Goal: Task Accomplishment & Management: Complete application form

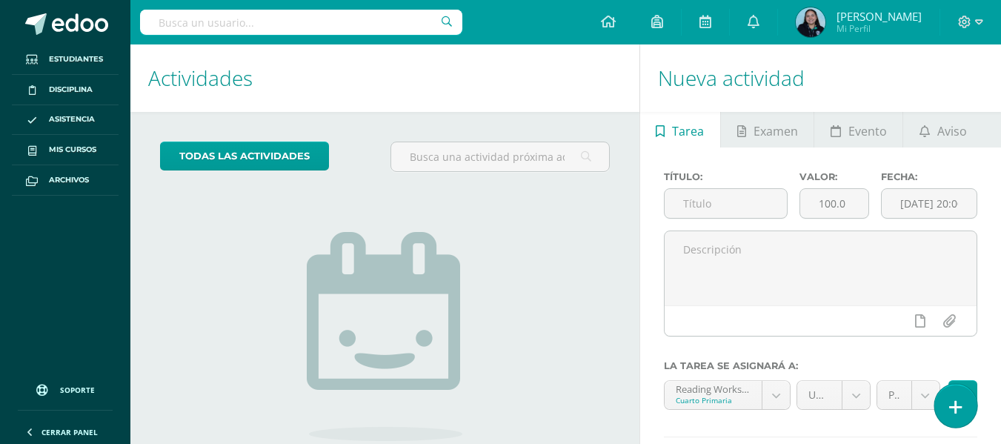
click at [954, 411] on icon at bounding box center [955, 407] width 13 height 17
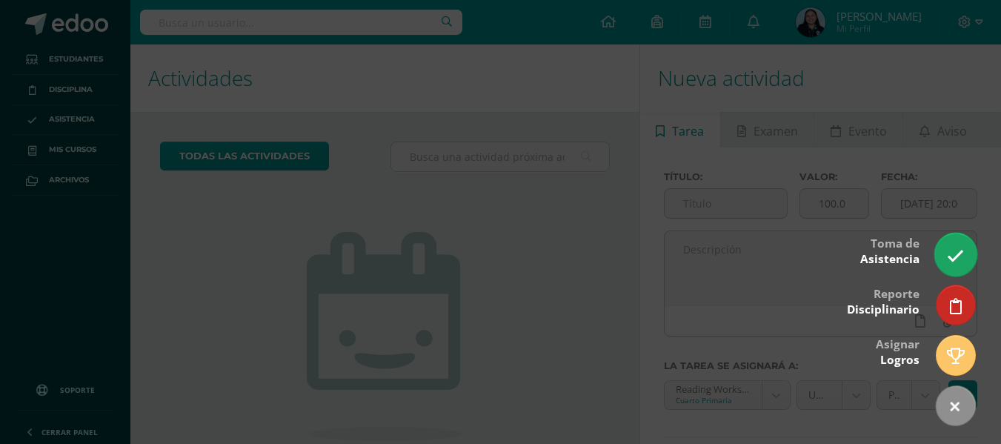
click at [943, 259] on link at bounding box center [955, 254] width 42 height 43
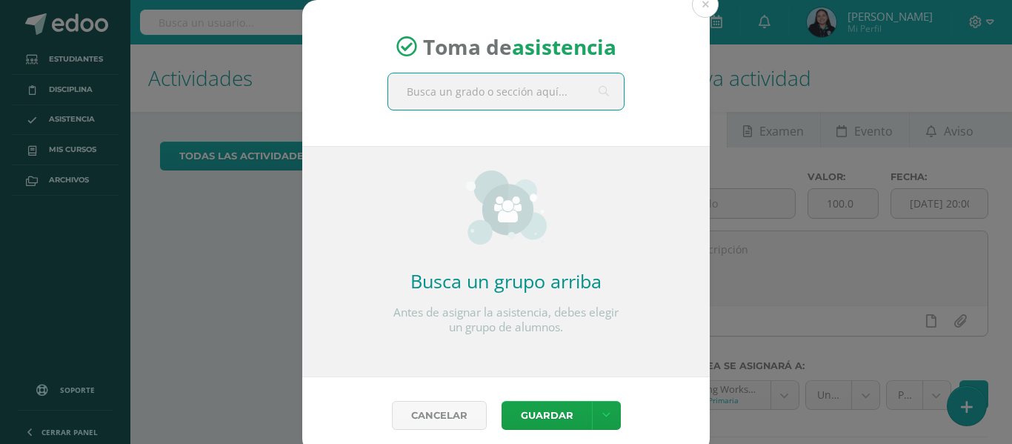
click at [489, 83] on input "text" at bounding box center [506, 91] width 236 height 36
type input "cuarto"
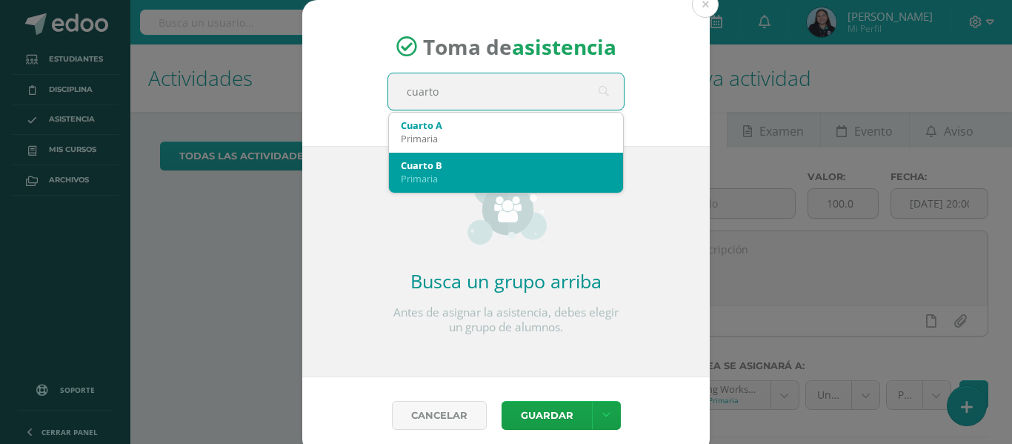
click at [532, 168] on div "Cuarto B" at bounding box center [506, 165] width 210 height 13
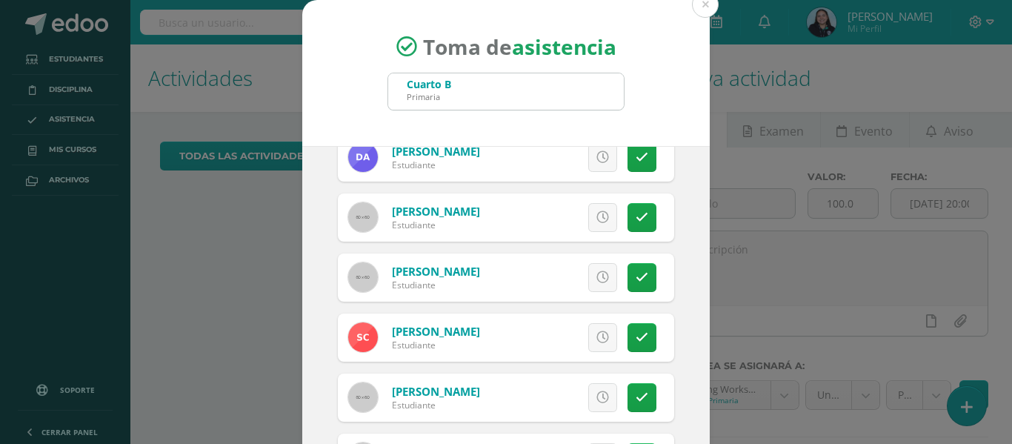
scroll to position [200, 0]
click at [633, 267] on link at bounding box center [642, 276] width 29 height 29
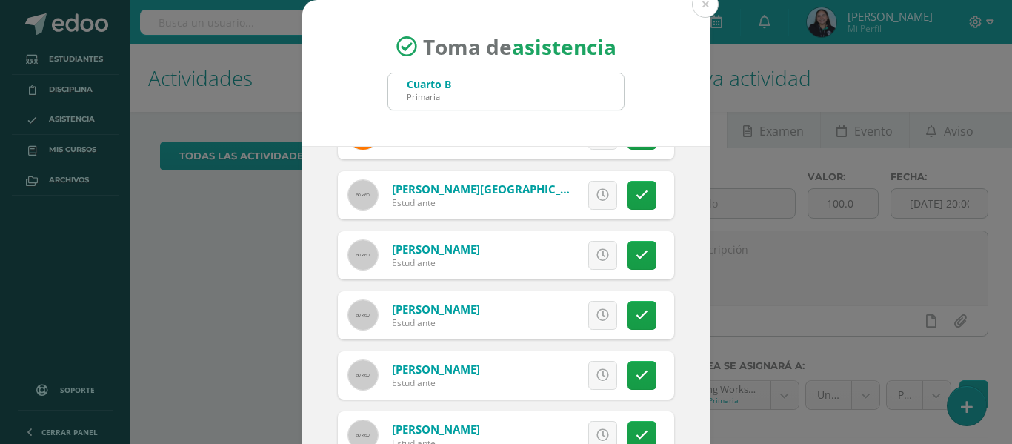
scroll to position [116, 0]
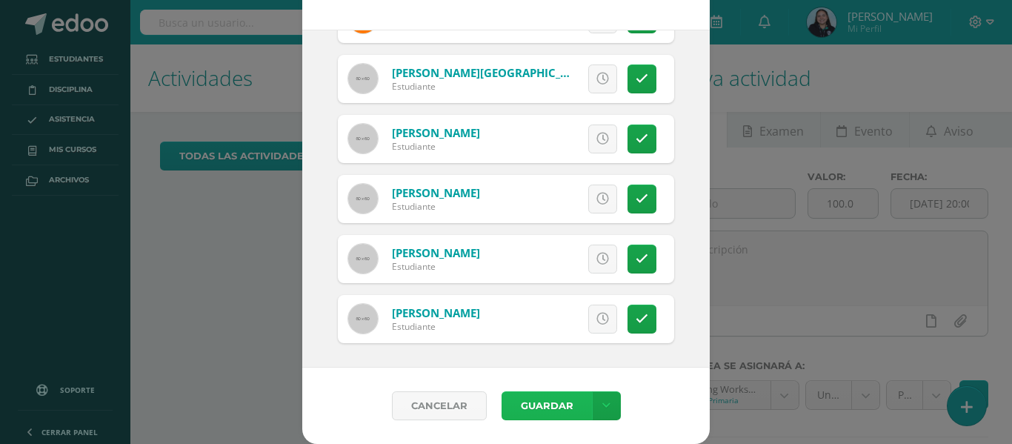
click at [557, 398] on button "Guardar" at bounding box center [547, 405] width 90 height 29
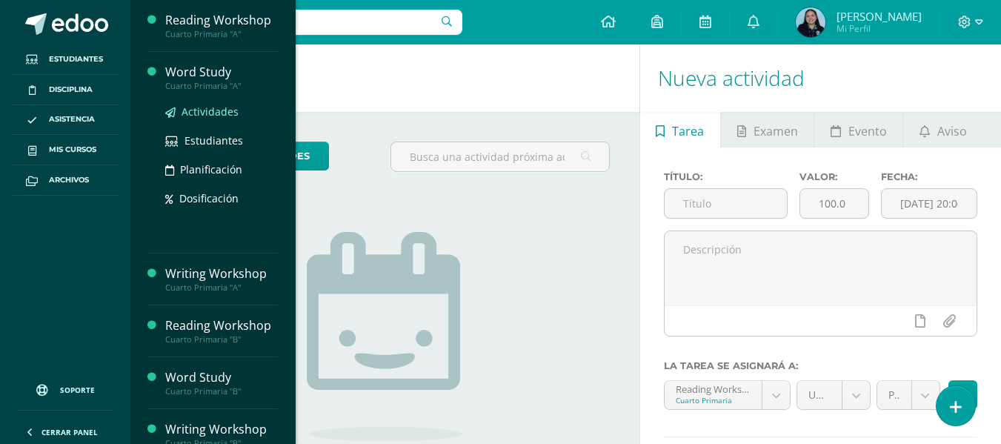
click at [219, 116] on span "Actividades" at bounding box center [210, 111] width 57 height 14
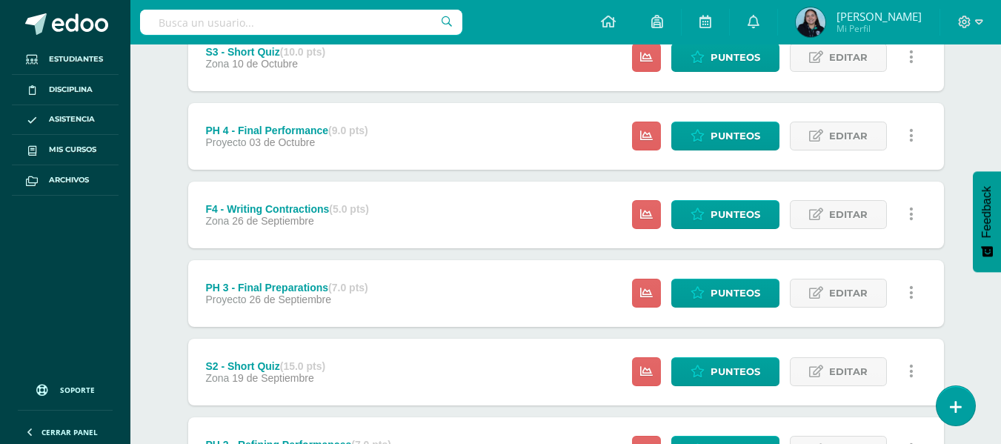
scroll to position [225, 0]
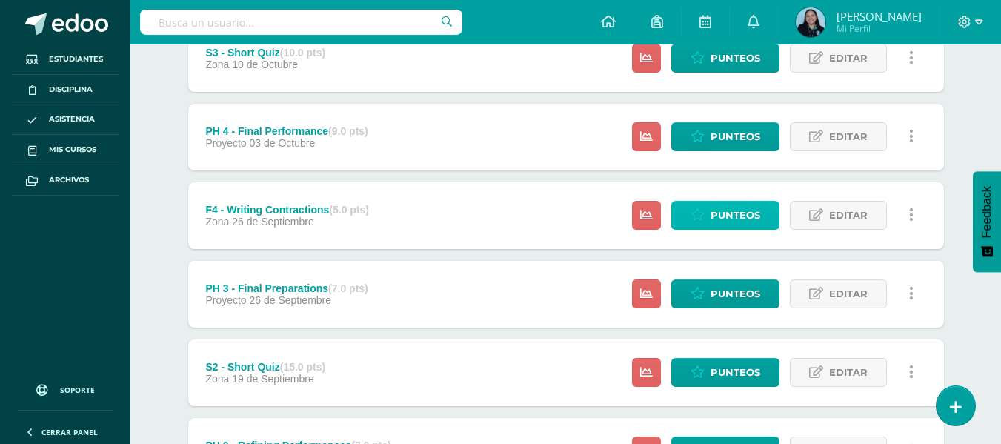
click at [677, 215] on link "Punteos" at bounding box center [725, 215] width 108 height 29
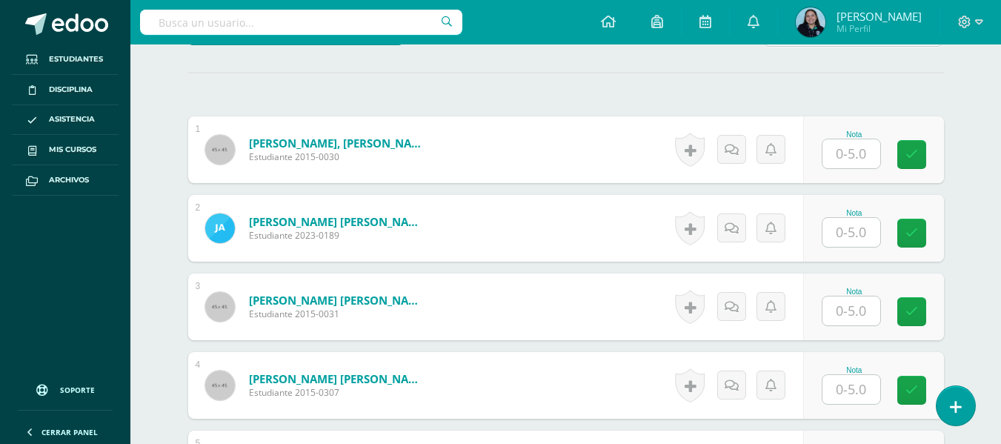
scroll to position [399, 0]
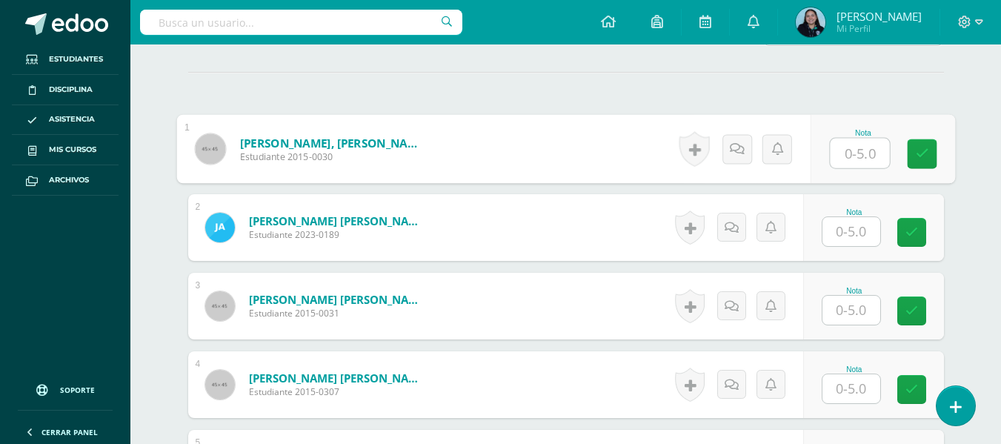
click at [869, 153] on input "text" at bounding box center [859, 154] width 59 height 30
type input "5"
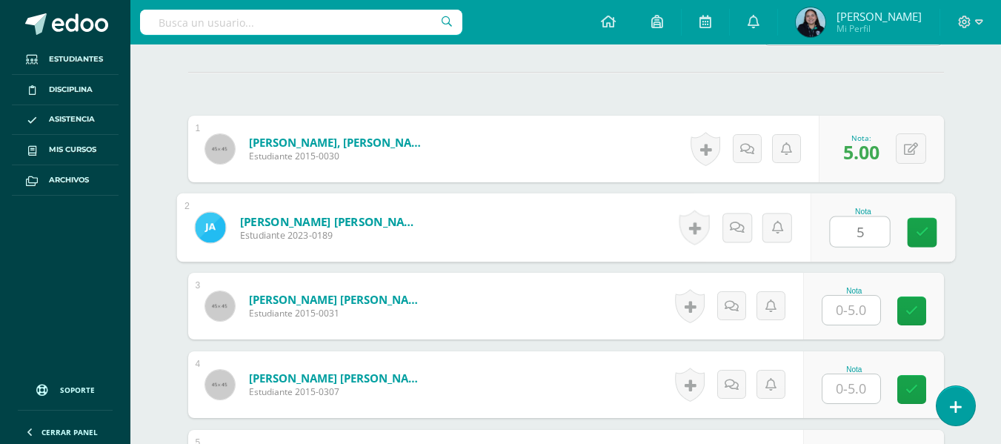
type input "5"
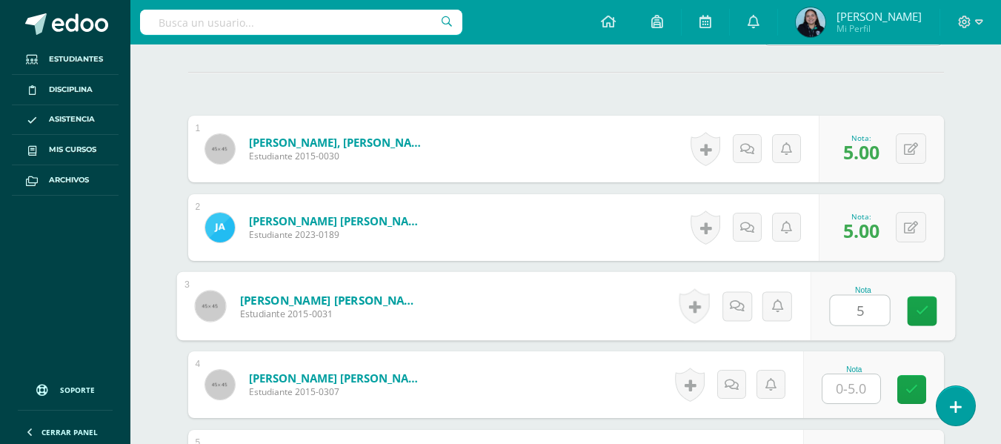
type input "5"
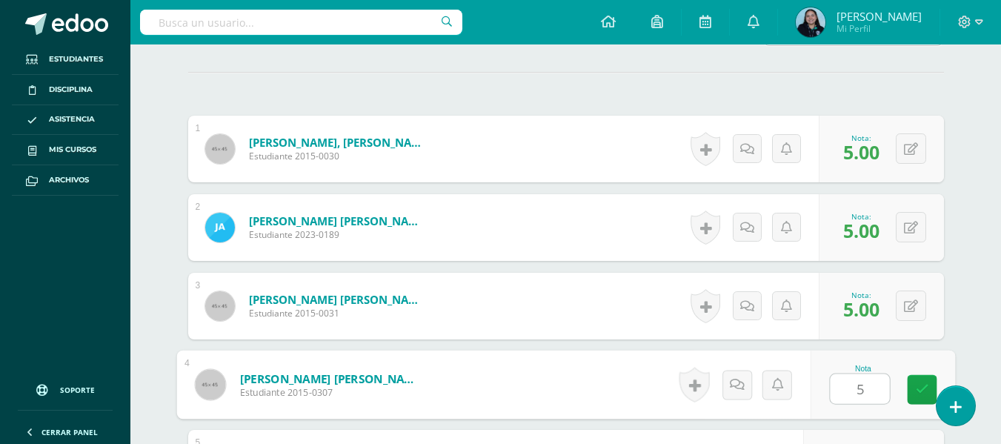
type input "5"
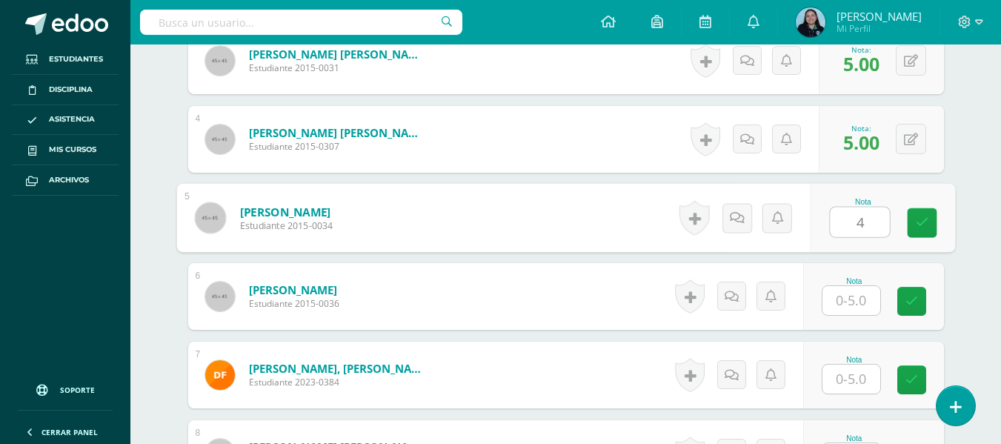
type input "4"
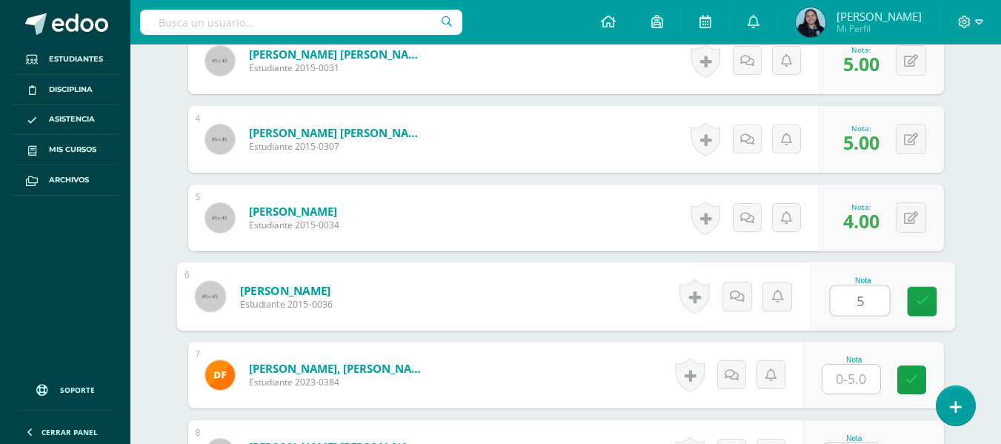
type input "5"
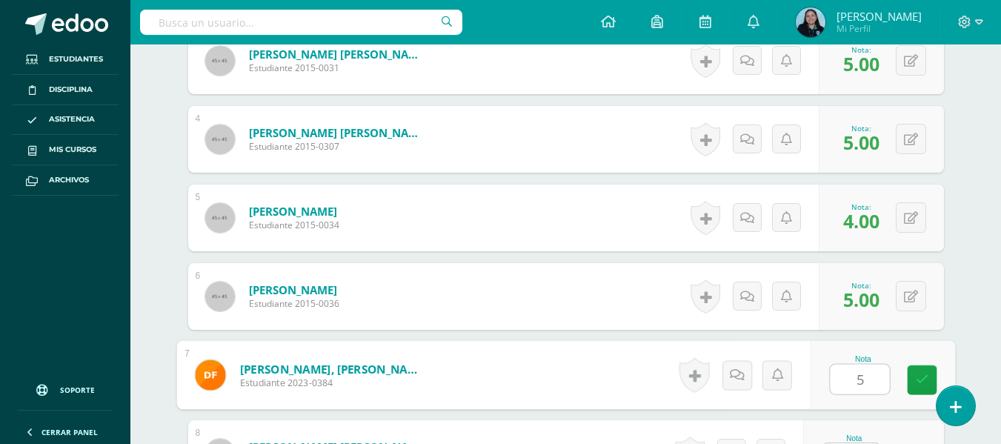
type input "5"
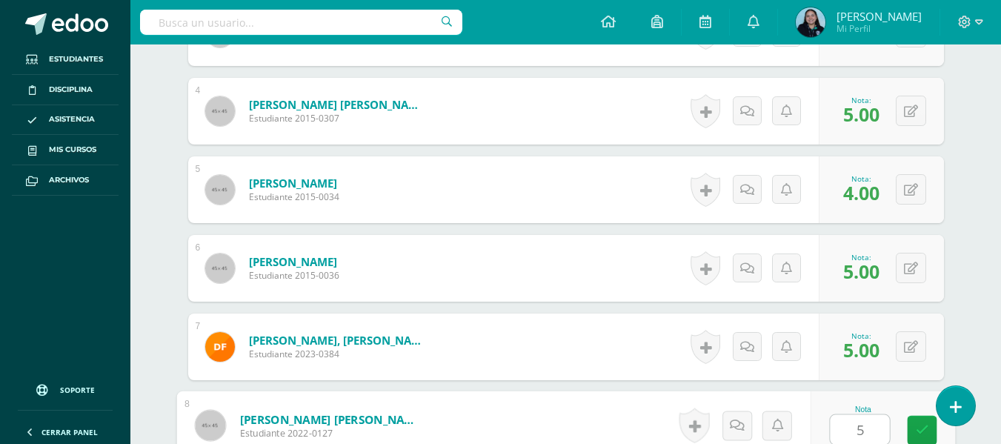
type input "5"
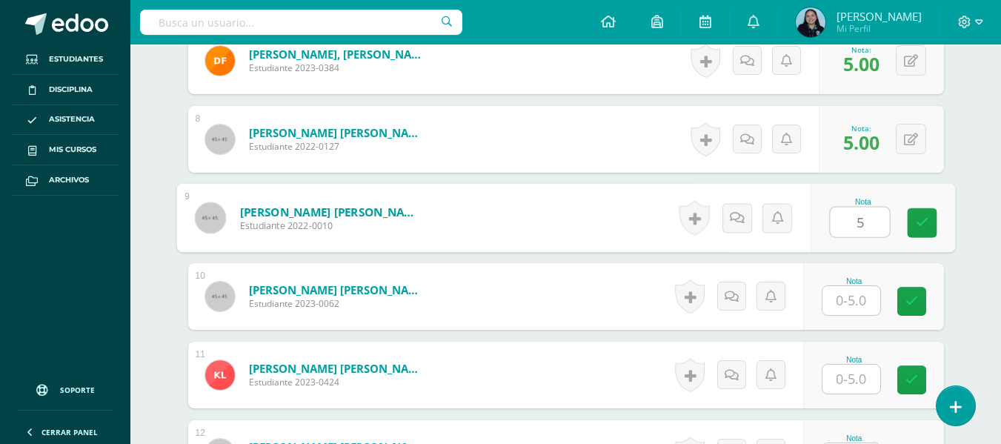
type input "5"
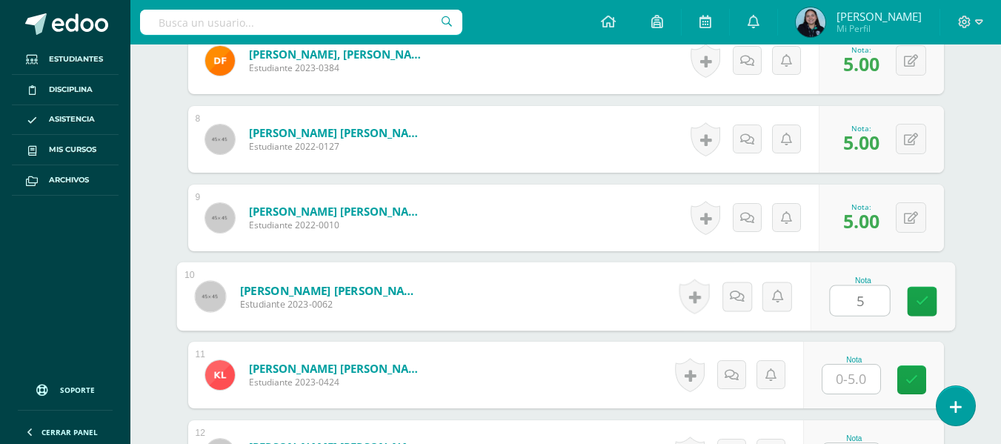
type input "5"
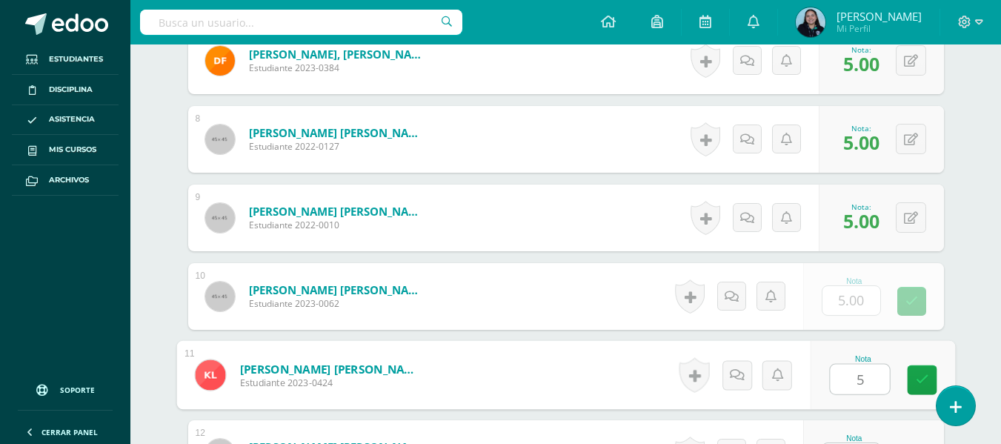
type input "5"
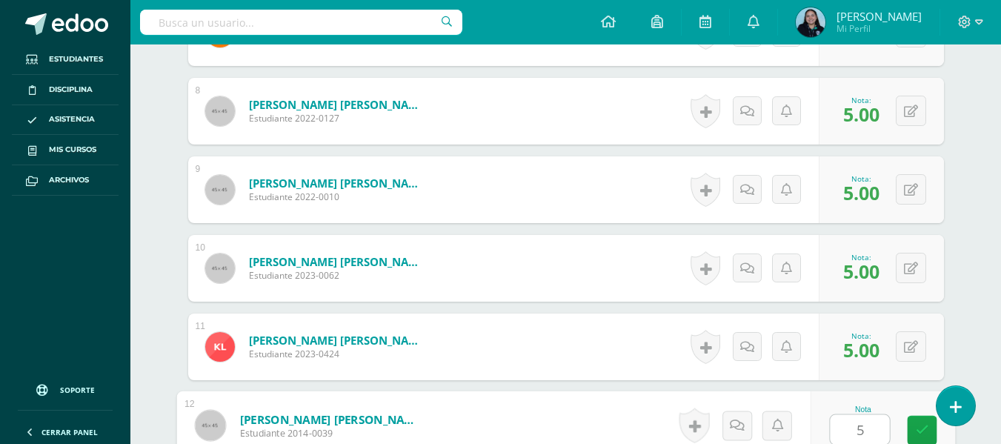
type input "5"
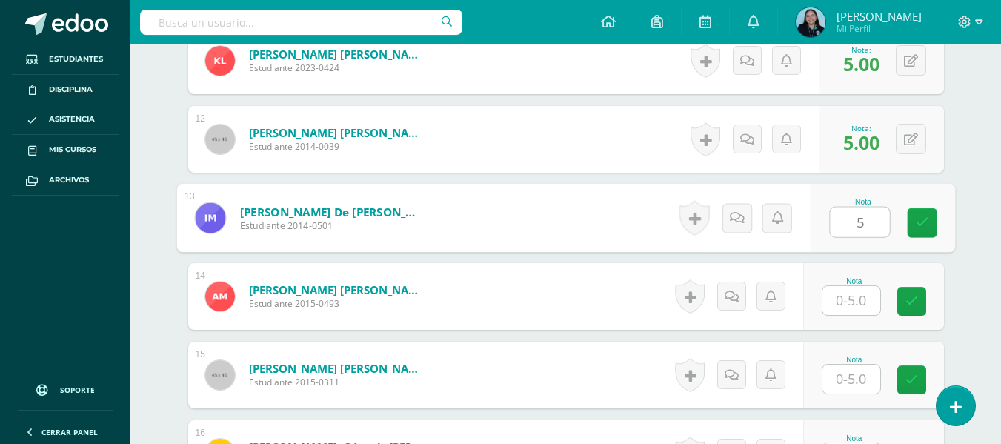
type input "5"
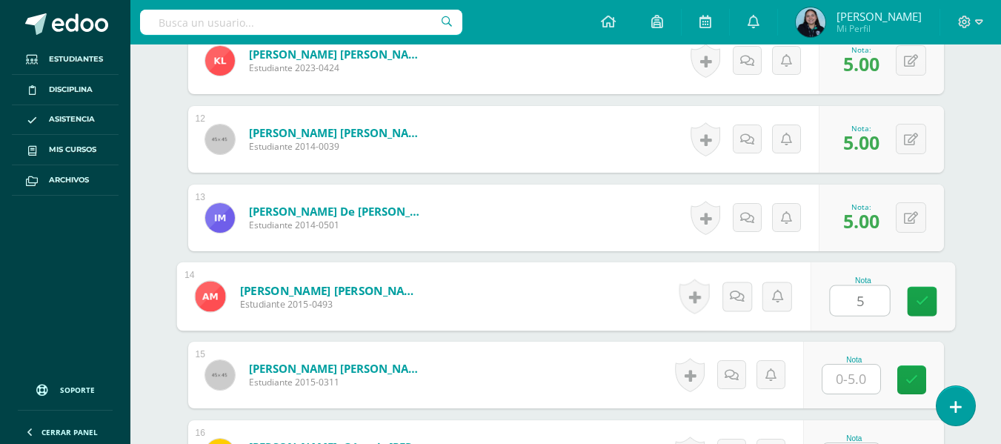
type input "5"
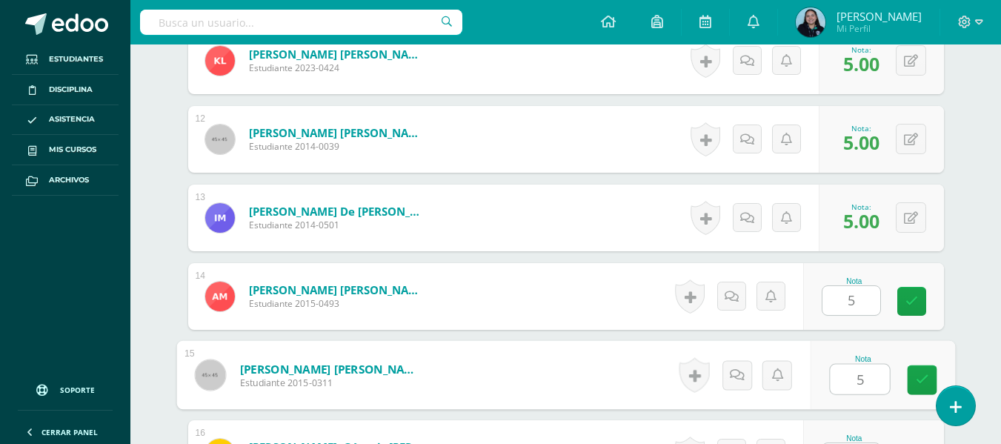
type input "5"
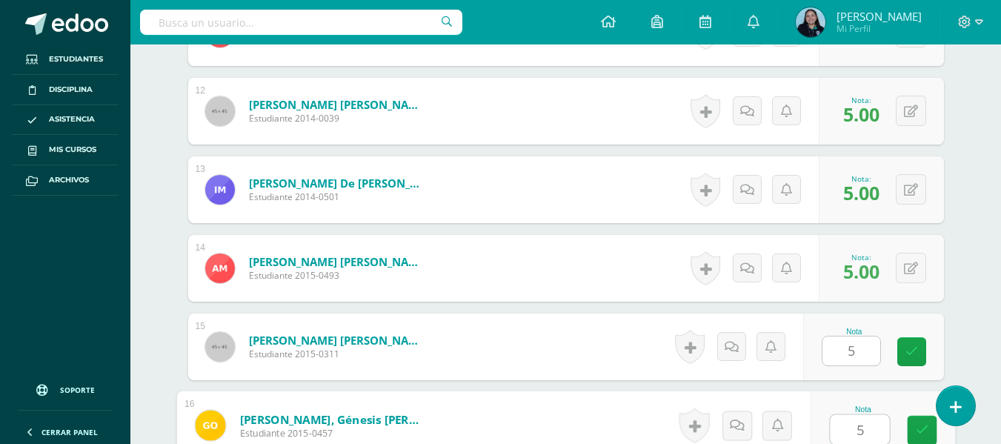
type input "5"
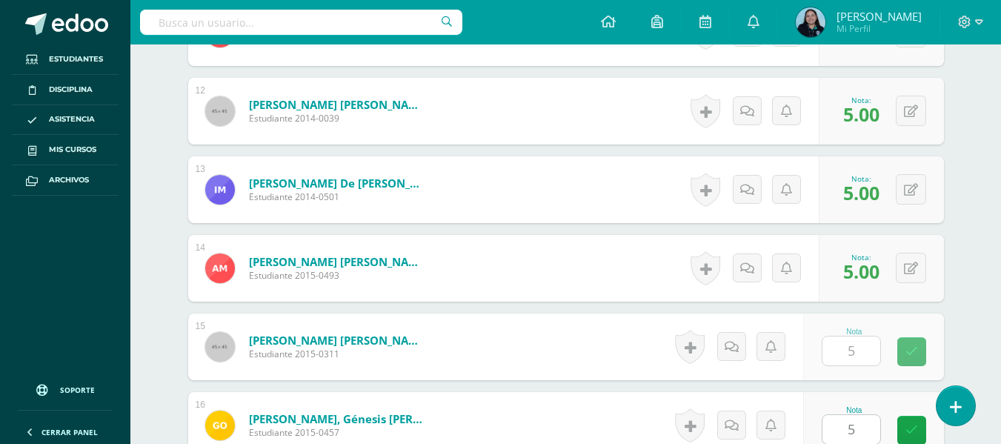
scroll to position [1587, 0]
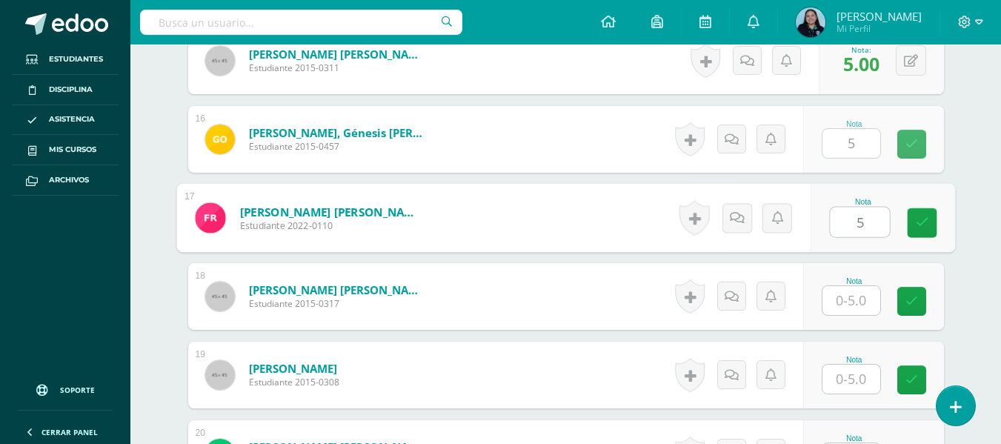
type input "5"
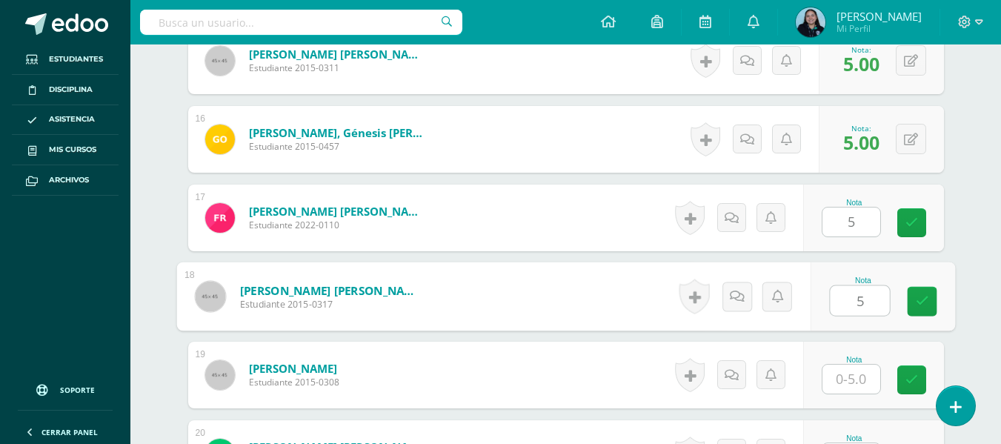
type input "5"
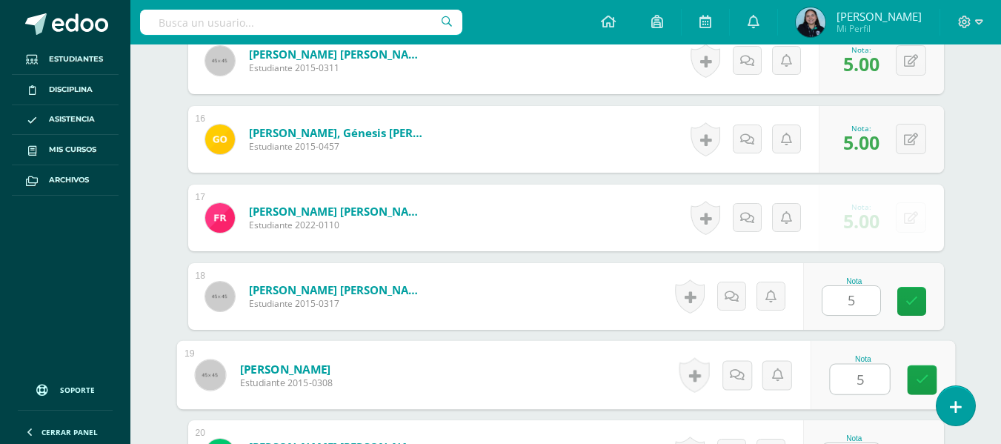
type input "5"
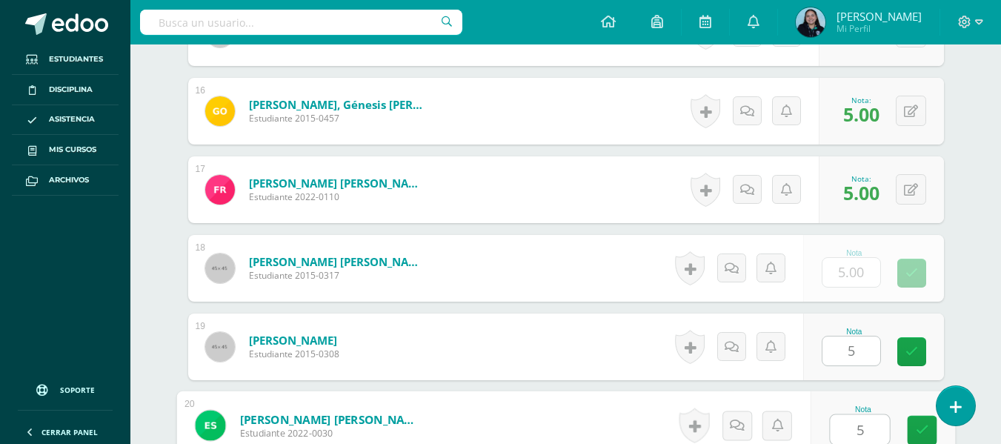
type input "5"
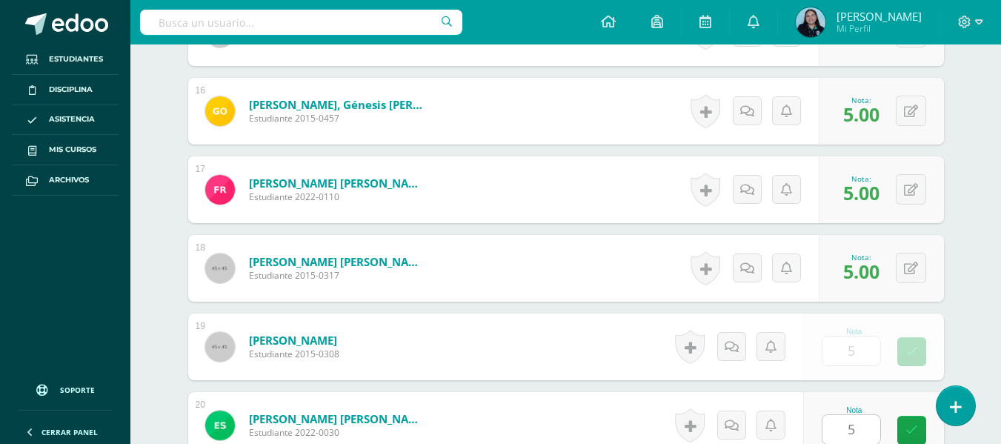
scroll to position [1902, 0]
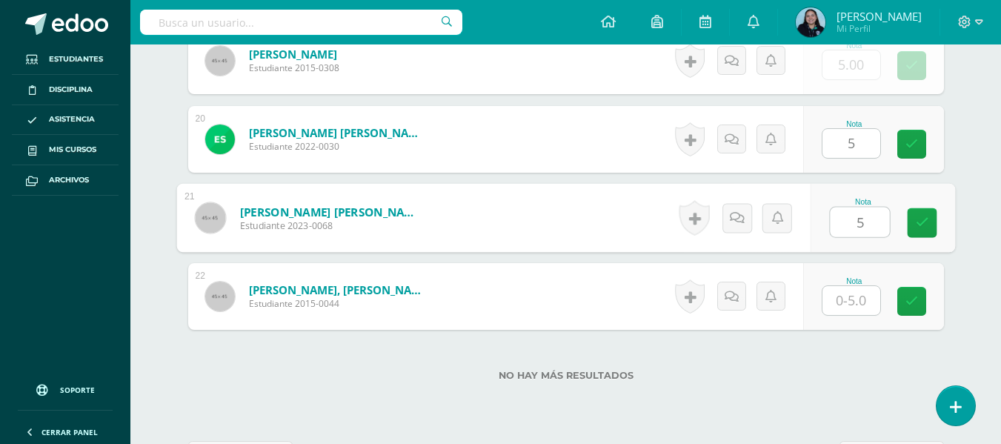
type input "5"
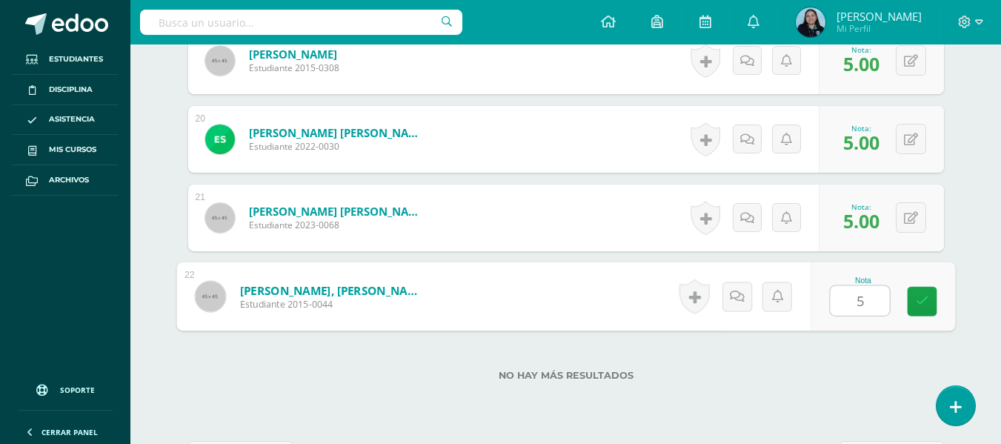
type input "5"
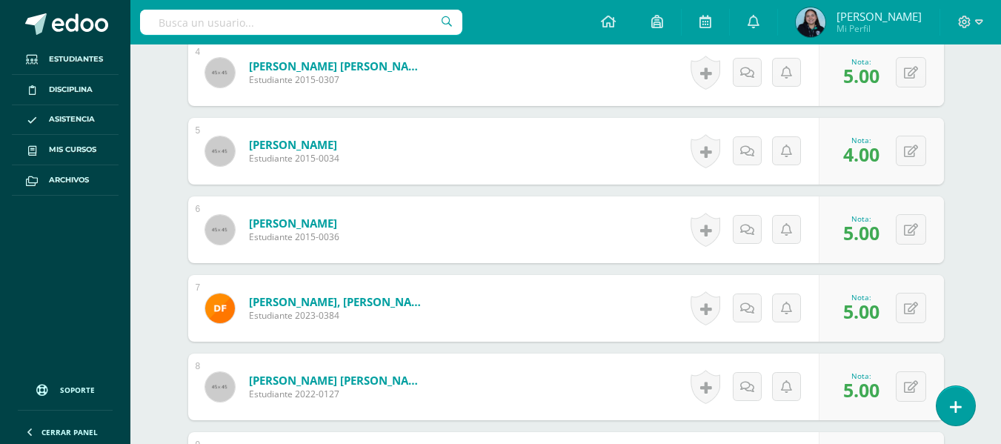
scroll to position [697, 0]
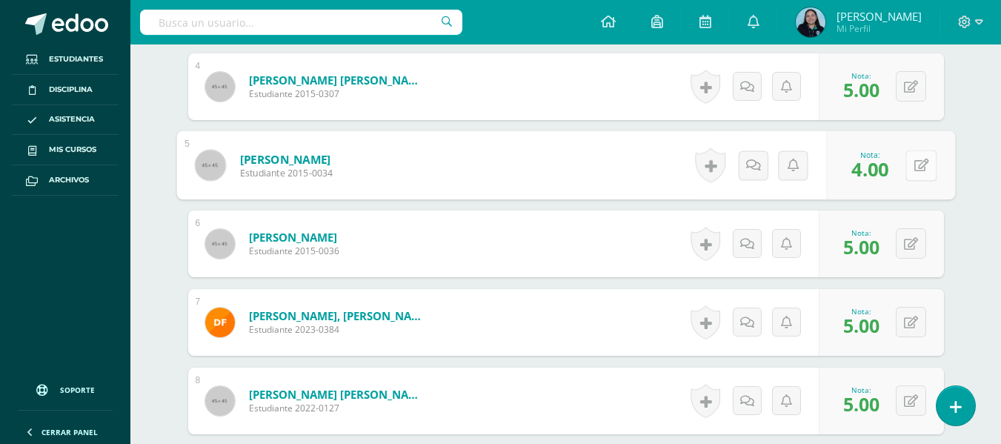
click at [902, 162] on div "0 Logros Logros obtenidos Aún no hay logros agregados Nota: 4.00" at bounding box center [890, 165] width 129 height 69
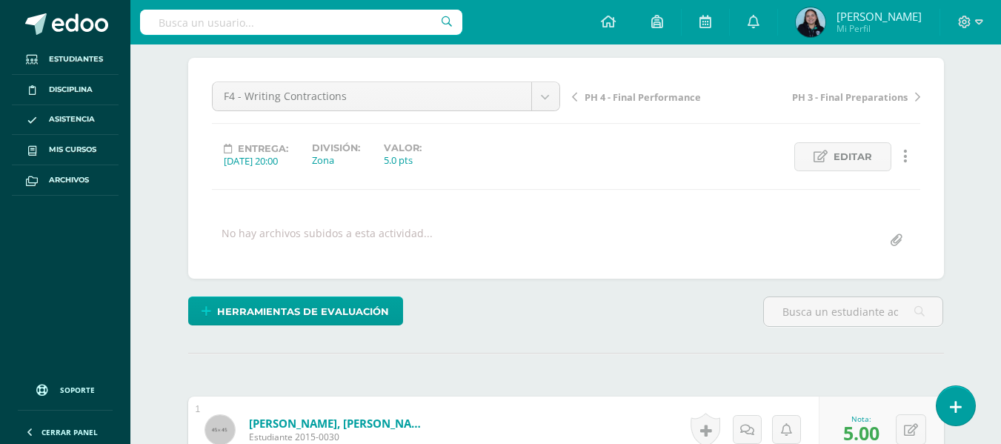
scroll to position [0, 0]
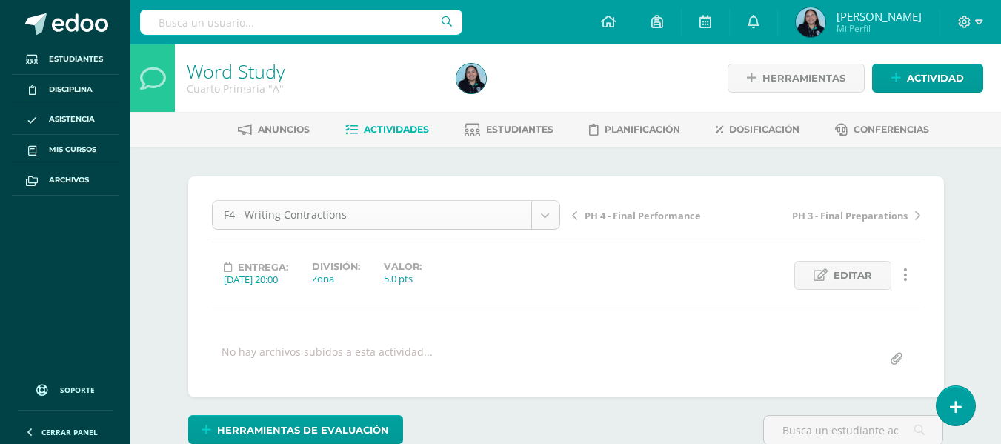
click at [383, 127] on span "Actividades" at bounding box center [396, 129] width 65 height 11
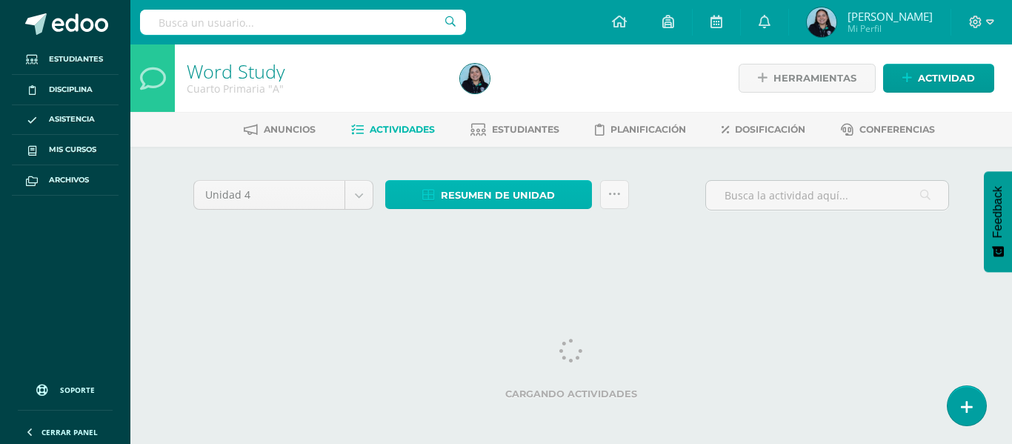
click at [543, 195] on span "Resumen de unidad" at bounding box center [498, 195] width 114 height 27
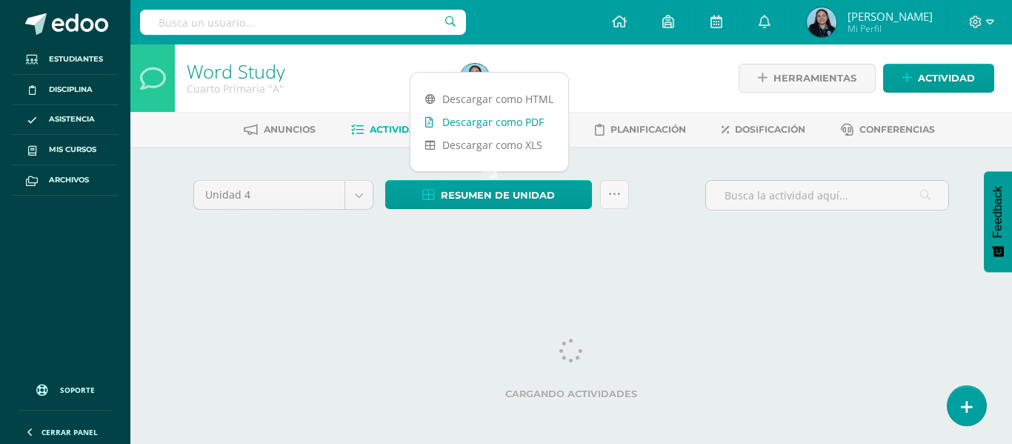
click at [537, 123] on link "Descargar como PDF" at bounding box center [490, 121] width 158 height 23
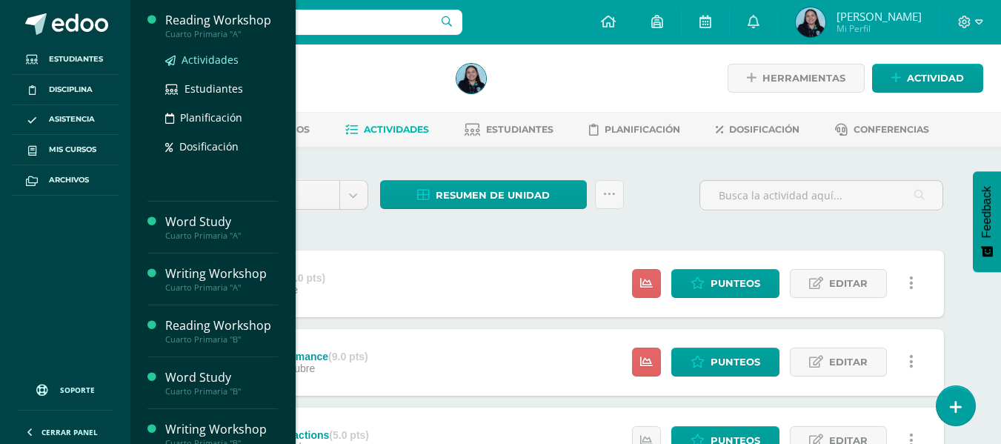
click at [208, 67] on link "Actividades" at bounding box center [221, 59] width 113 height 17
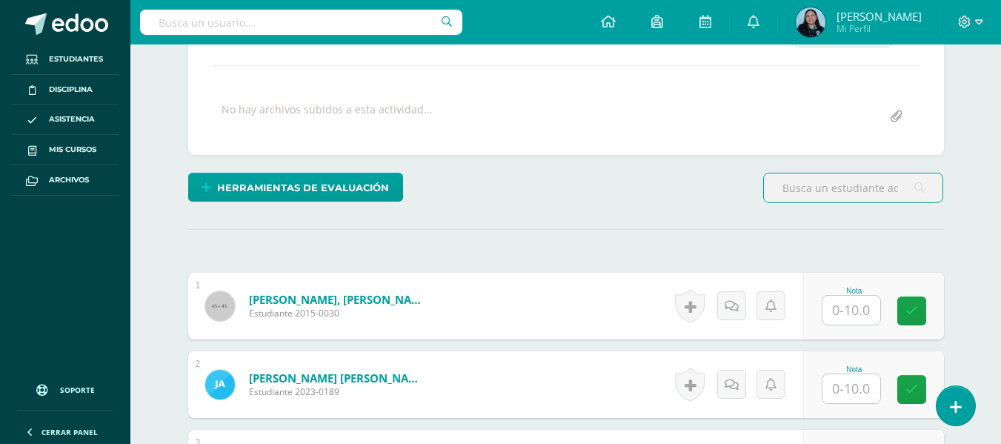
scroll to position [311, 0]
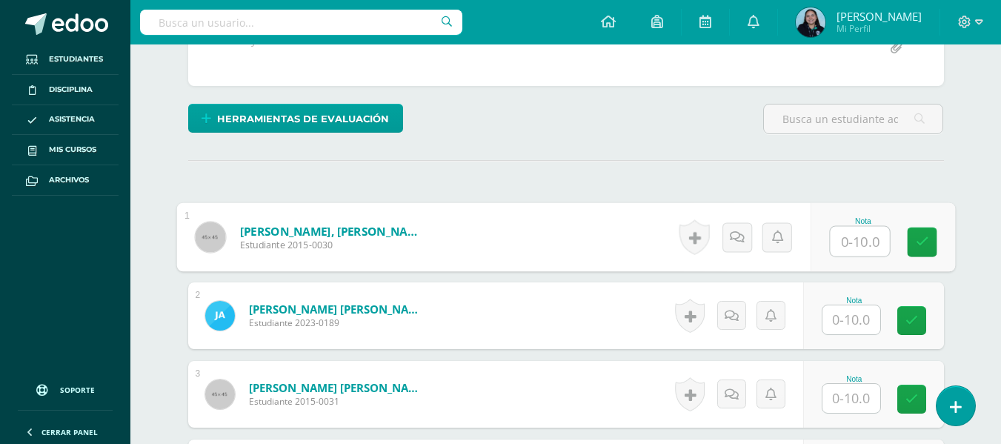
click at [866, 252] on input "text" at bounding box center [859, 242] width 59 height 30
type input "10"
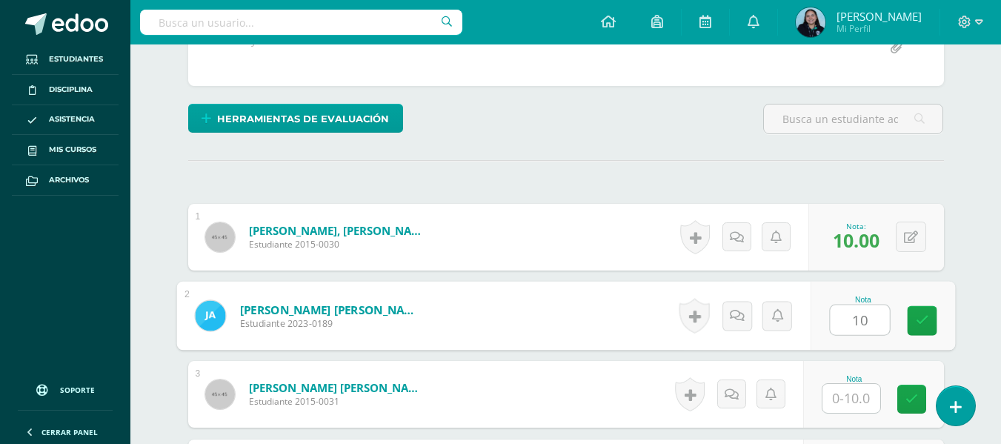
type input "10"
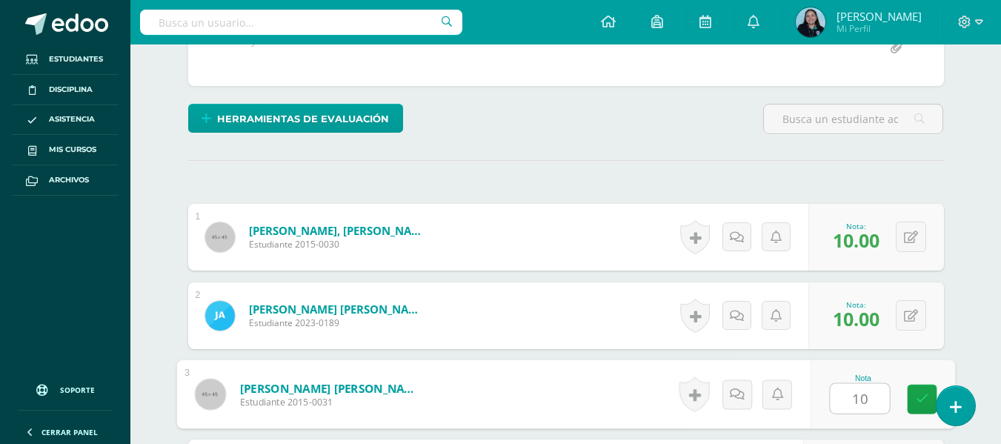
type input "10"
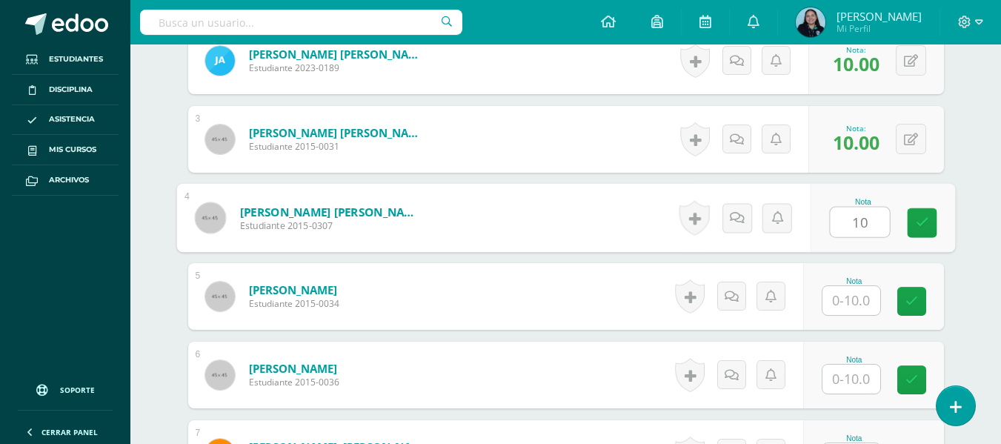
type input "10"
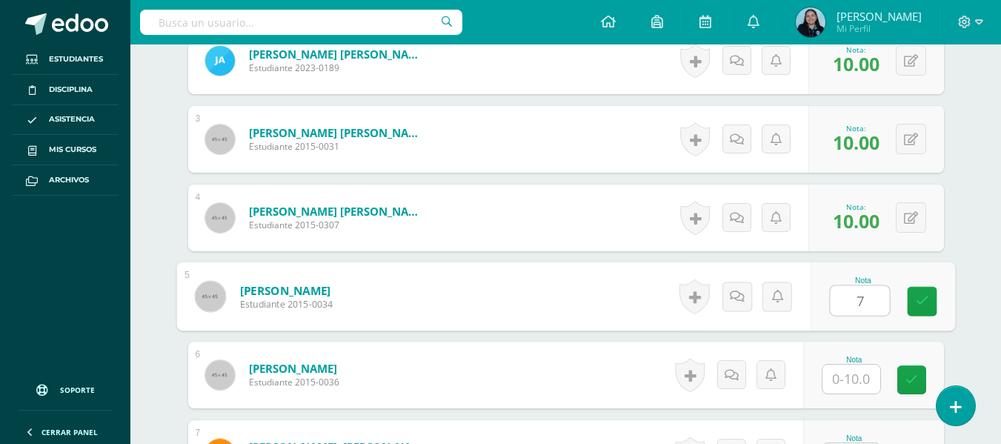
type input "7"
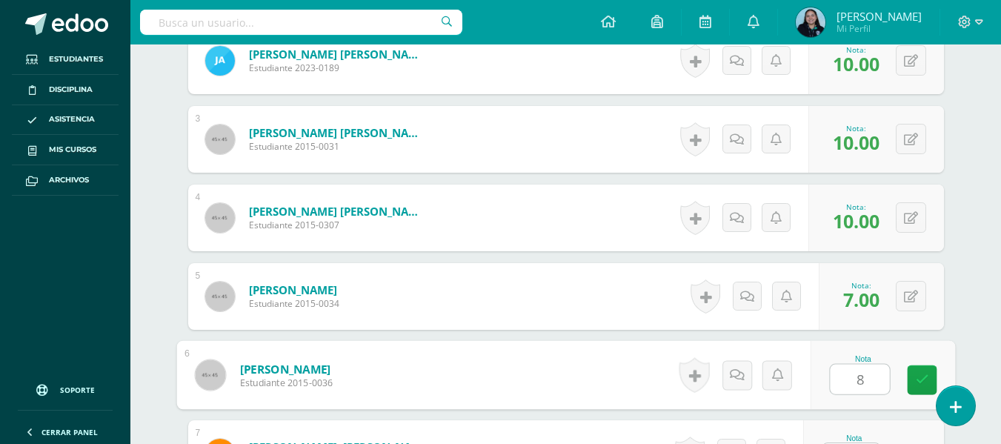
type input "8"
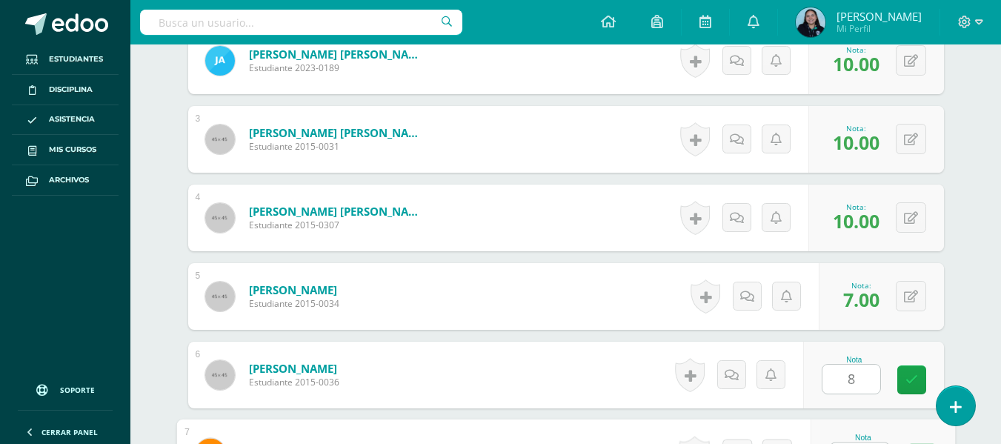
scroll to position [594, 0]
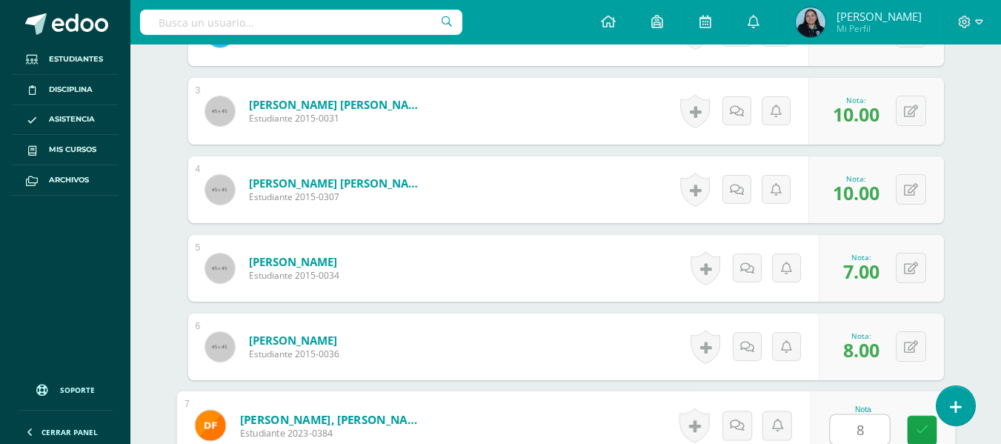
type input "8"
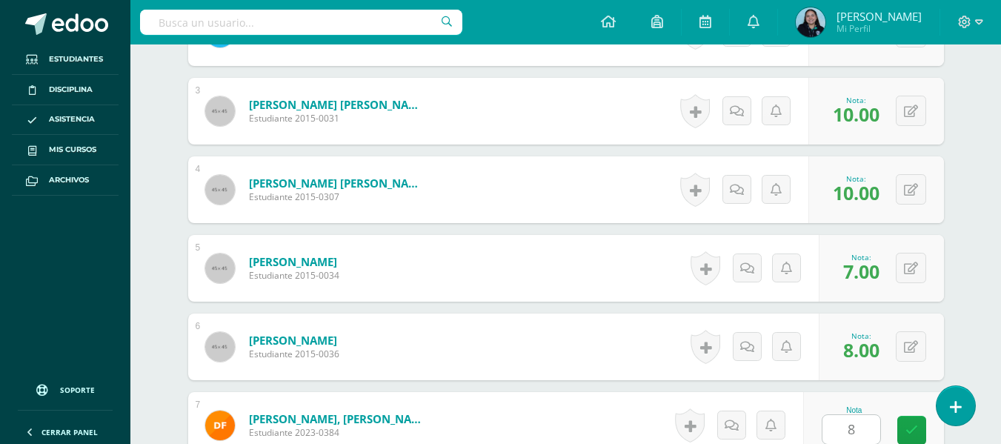
scroll to position [880, 0]
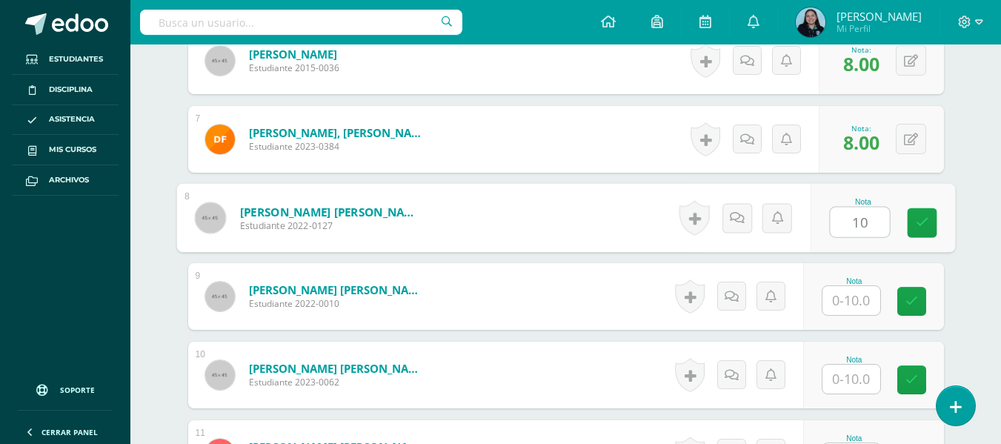
type input "10"
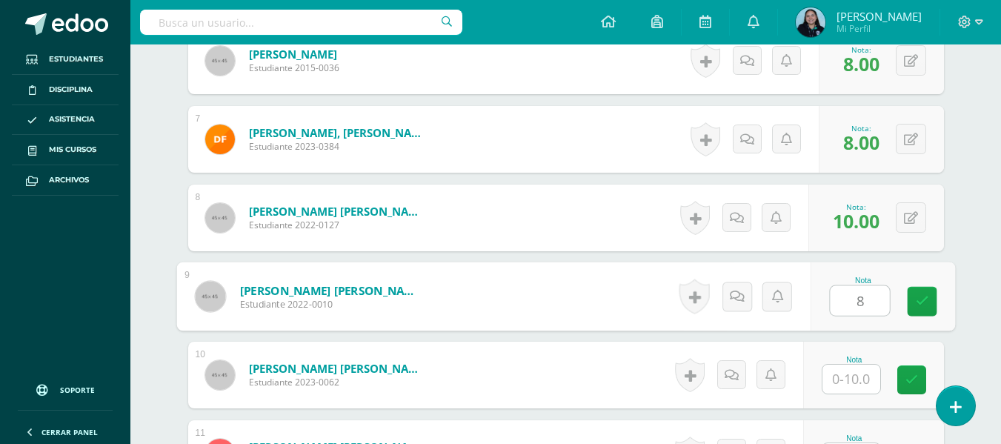
type input "8"
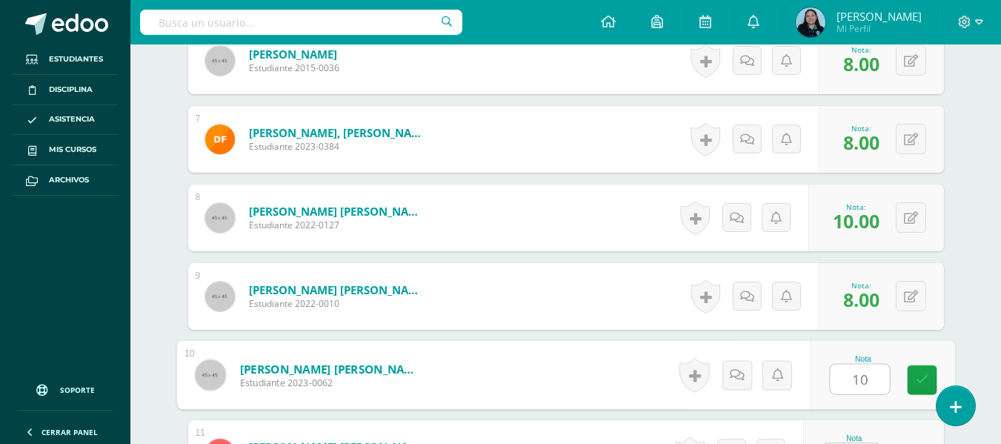
type input "10"
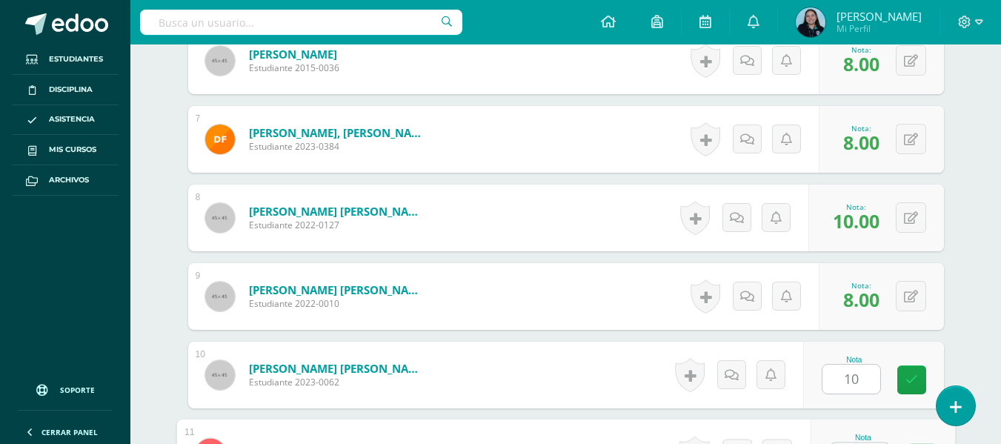
scroll to position [909, 0]
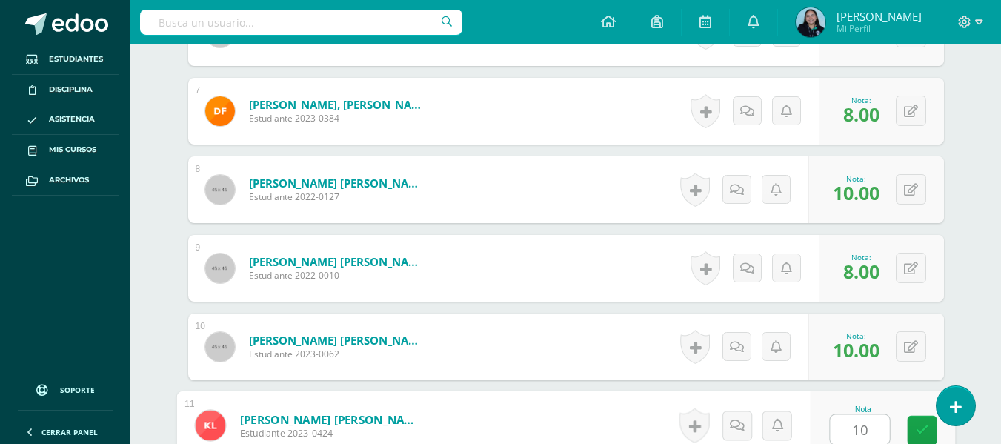
type input "10"
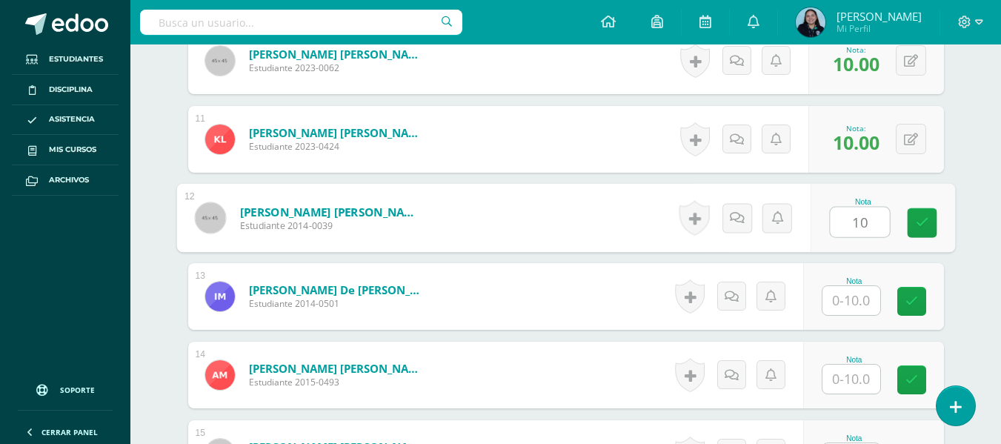
type input "10"
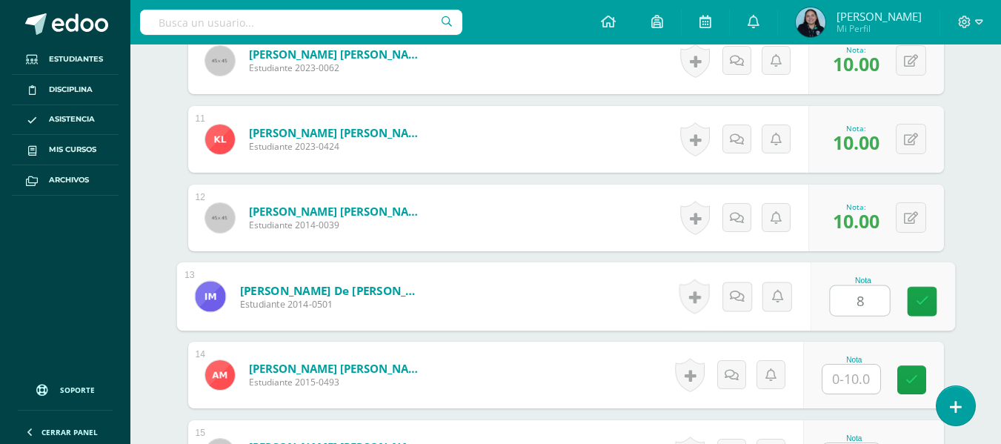
type input "8"
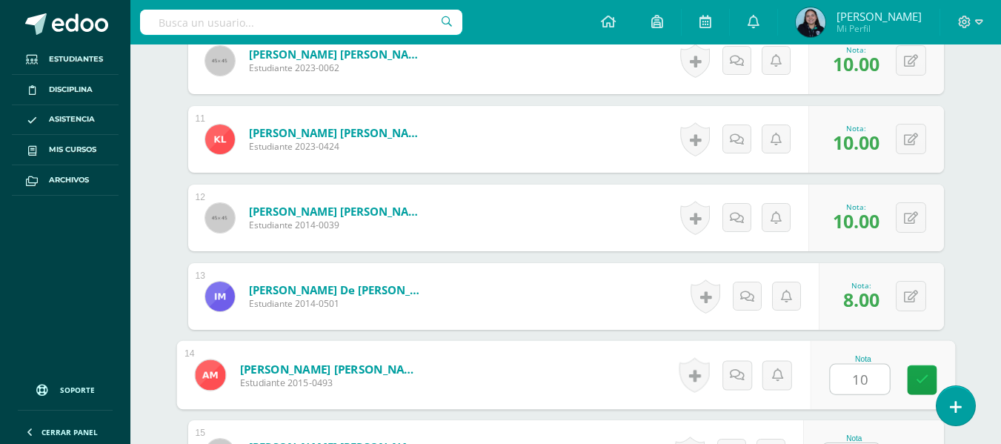
type input "10"
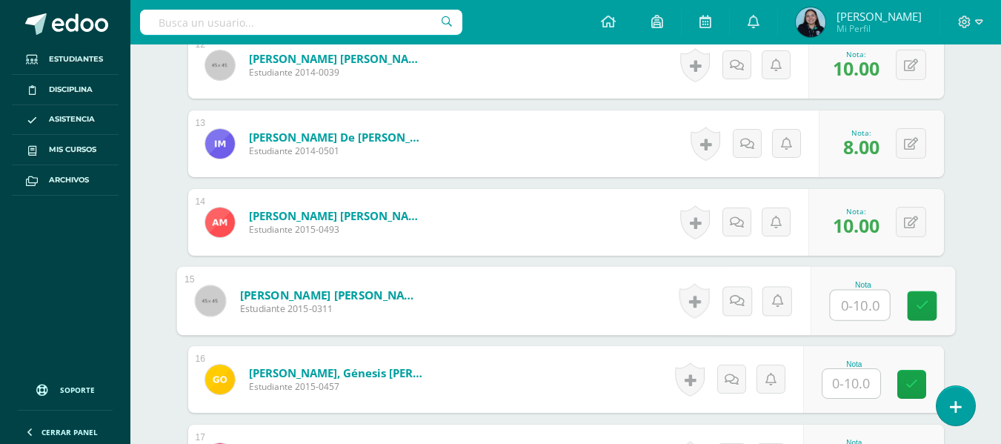
scroll to position [1348, 0]
type input "9"
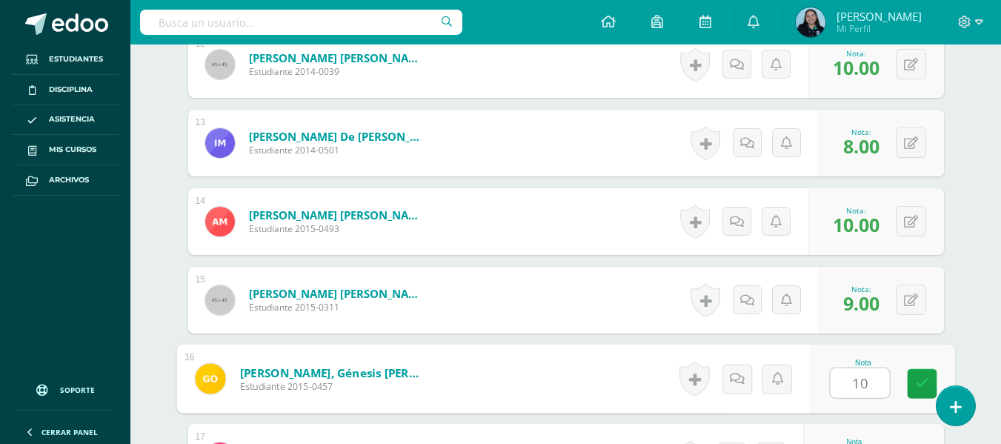
type input "10"
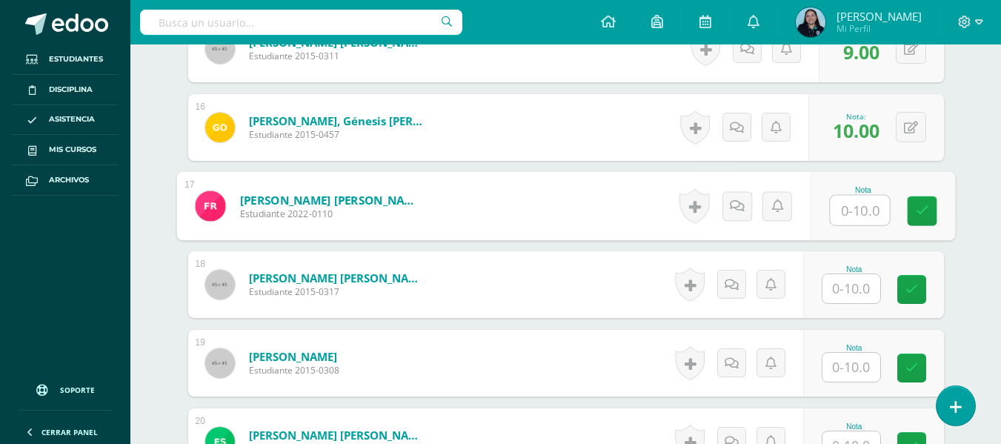
scroll to position [1601, 0]
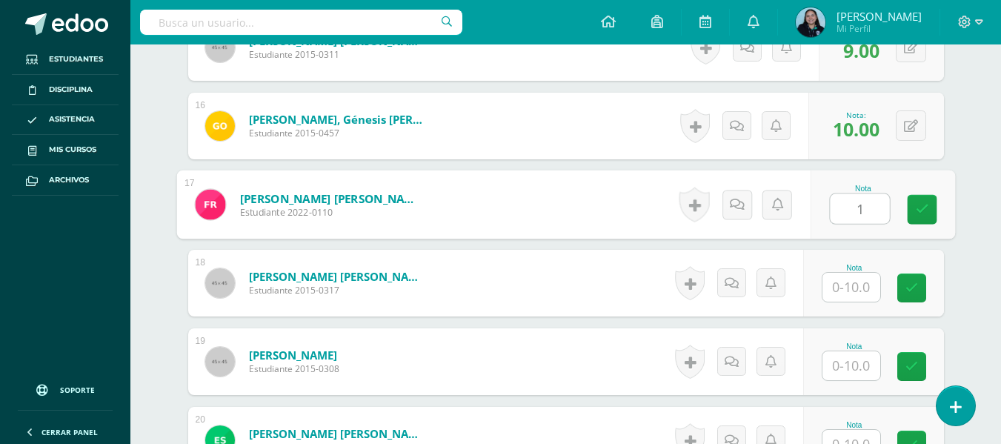
type input "1"
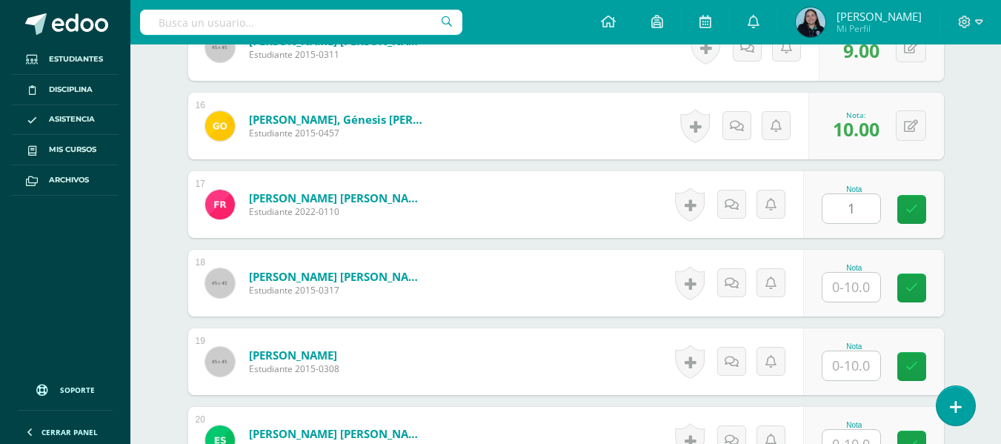
click at [837, 153] on div "0 Logros Logros obtenidos Aún no hay logros agregados Nota: 10.00" at bounding box center [876, 126] width 136 height 67
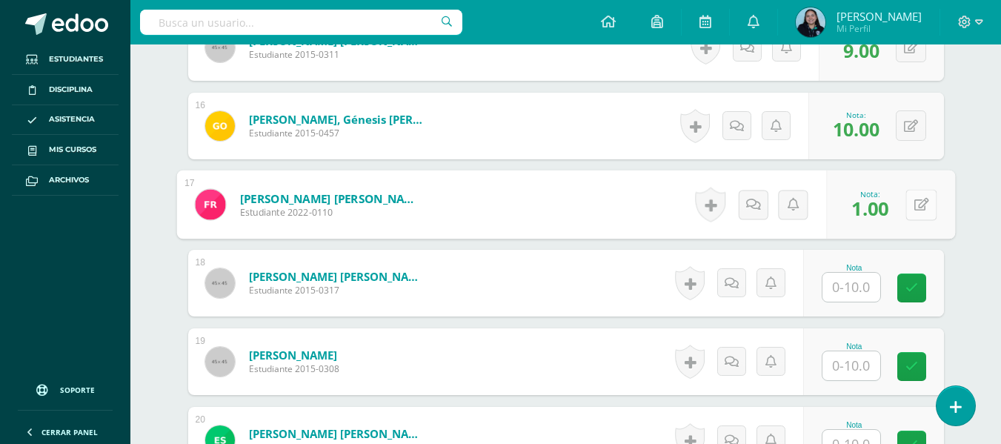
click at [909, 207] on button at bounding box center [921, 204] width 31 height 31
type input "10"
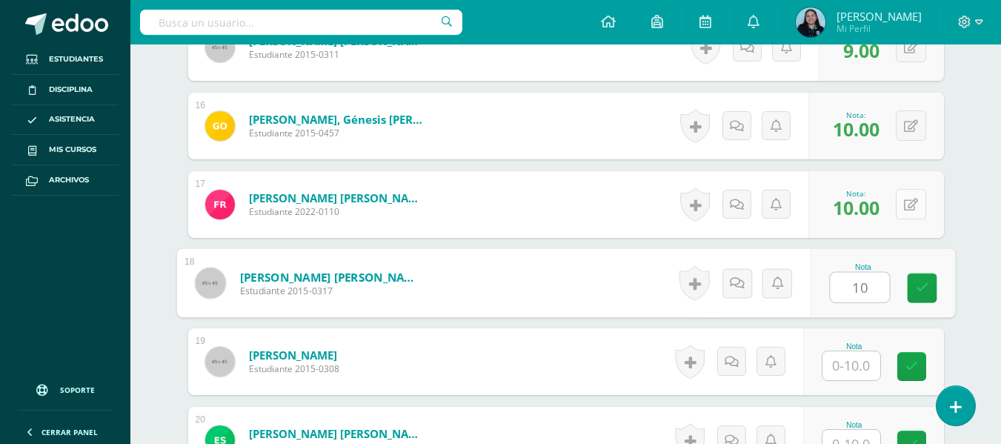
type input "10"
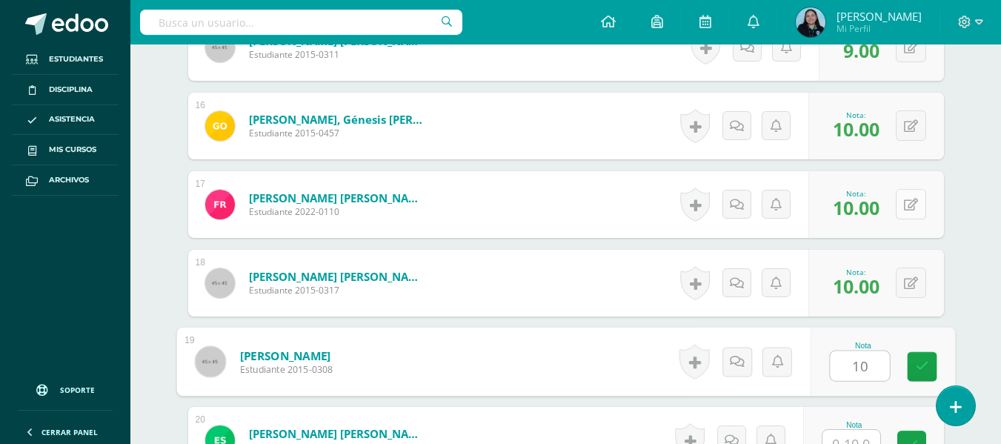
type input "10"
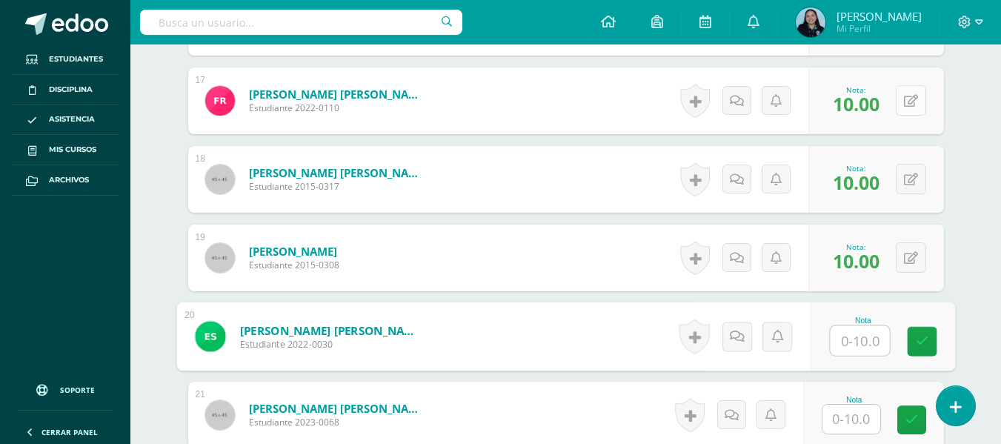
scroll to position [1705, 0]
type input "8"
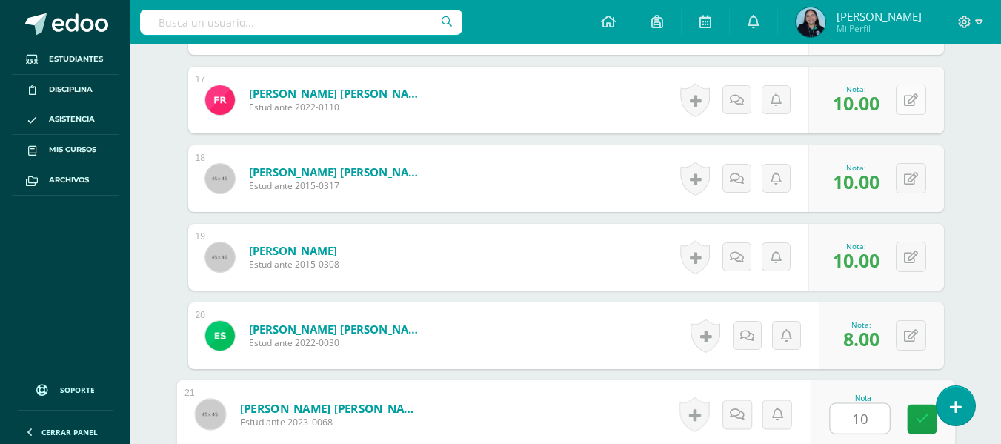
type input "10"
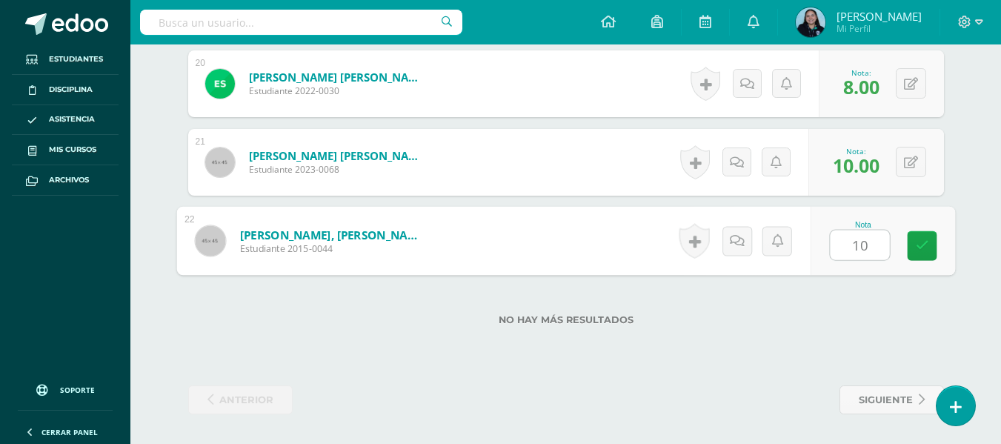
type input "10"
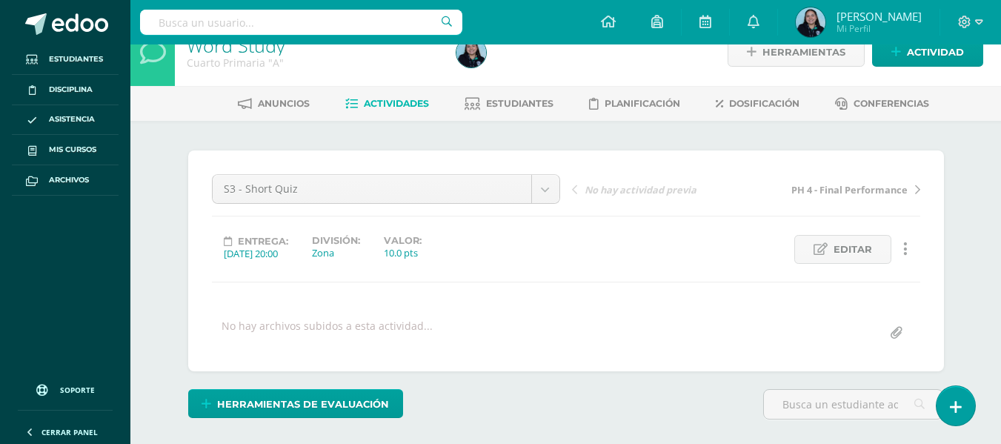
scroll to position [0, 0]
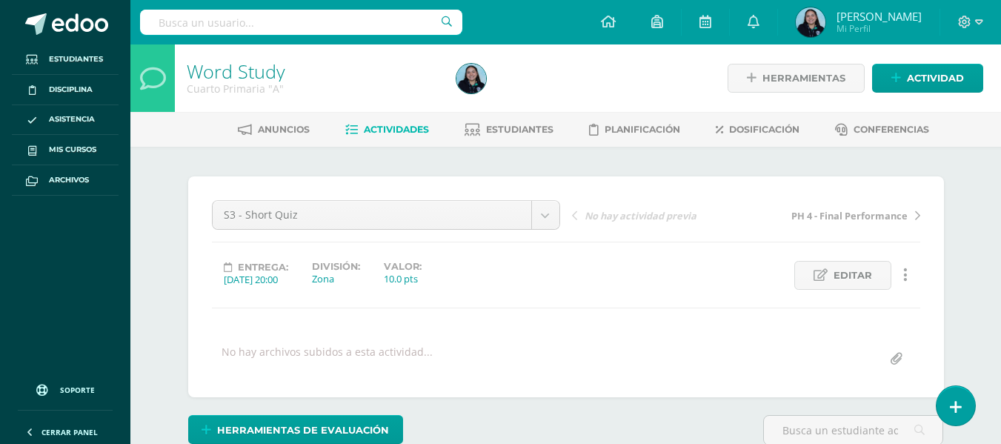
click at [391, 141] on link "Actividades" at bounding box center [387, 130] width 84 height 24
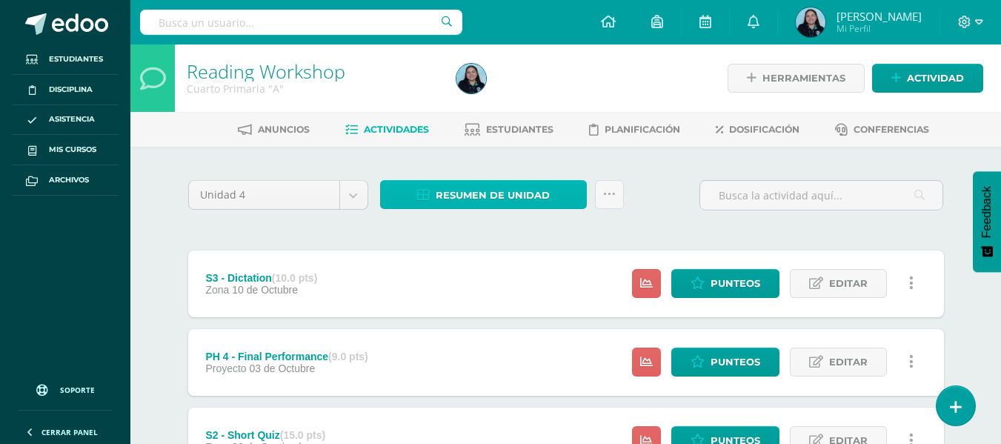
click at [451, 191] on span "Resumen de unidad" at bounding box center [493, 195] width 114 height 27
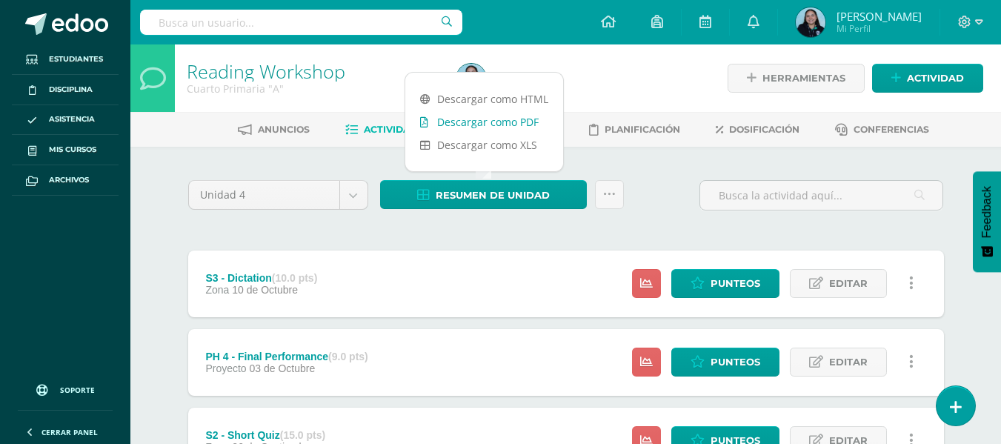
click at [505, 122] on link "Descargar como PDF" at bounding box center [484, 121] width 158 height 23
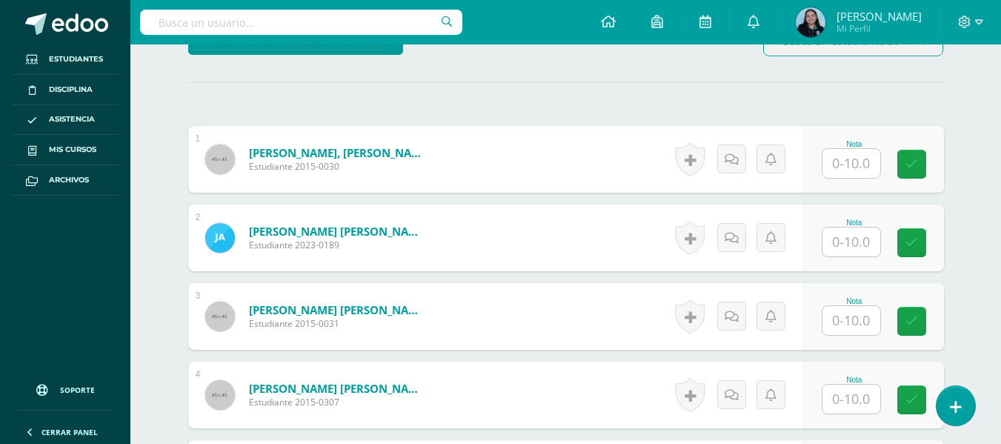
scroll to position [396, 0]
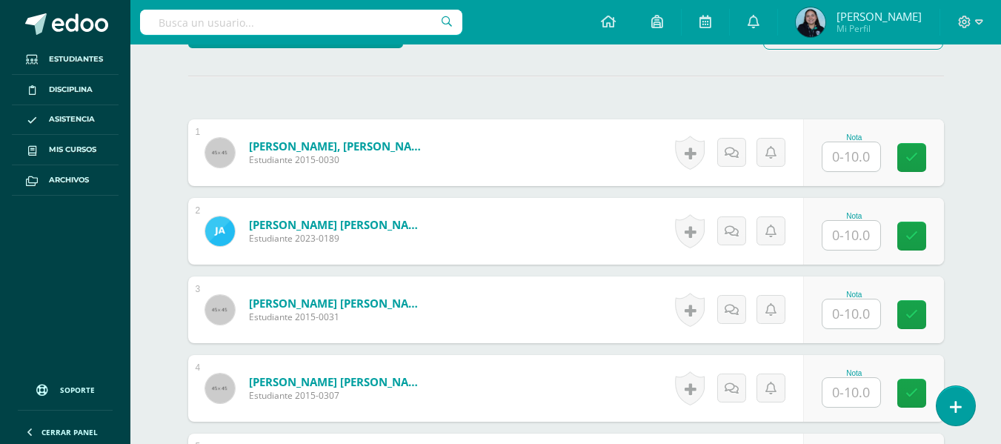
click at [839, 170] on input "text" at bounding box center [852, 156] width 58 height 29
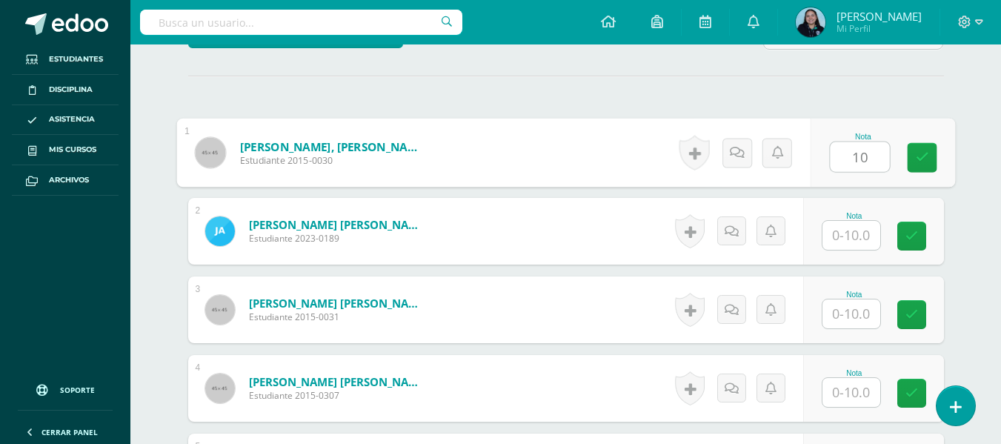
type input "10"
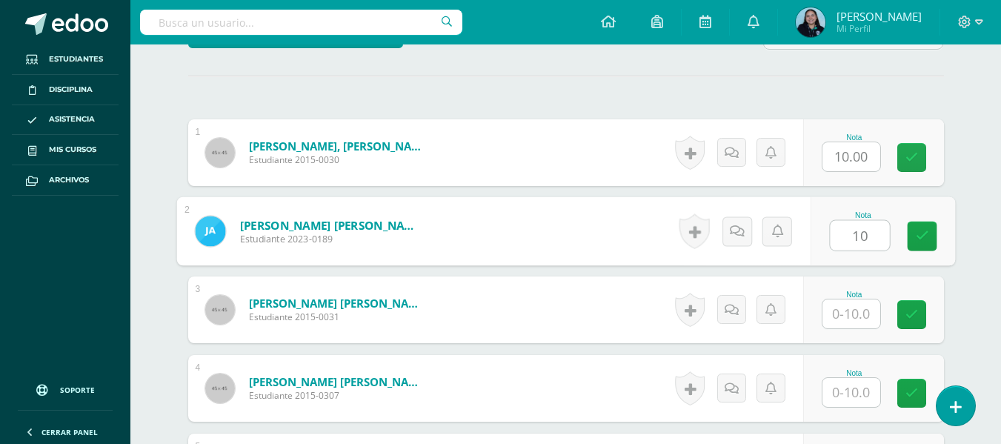
type input "10"
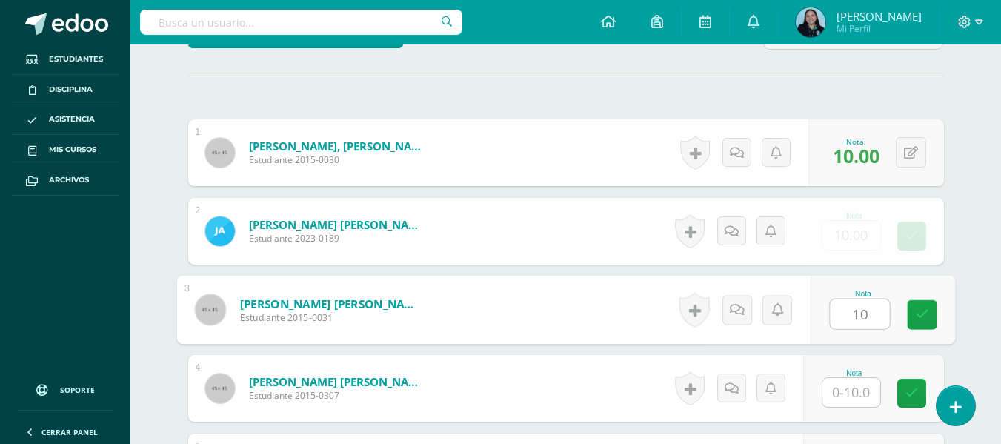
type input "10"
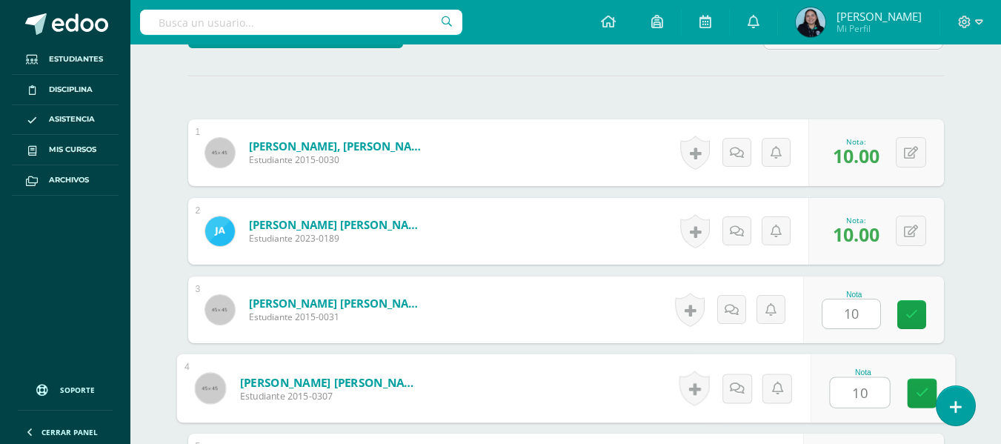
type input "10"
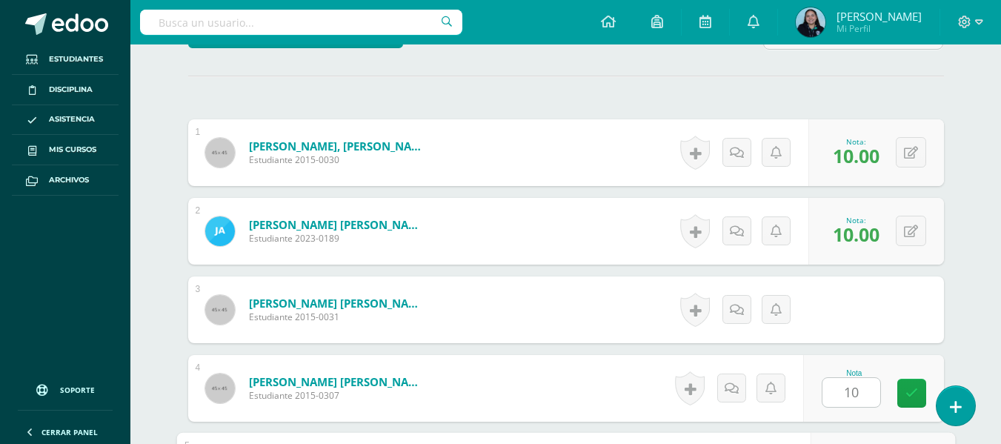
scroll to position [645, 0]
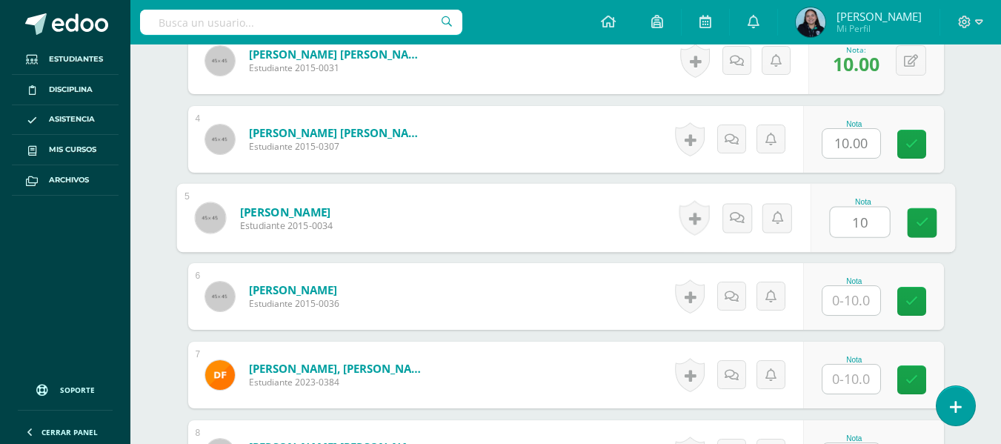
type input "10"
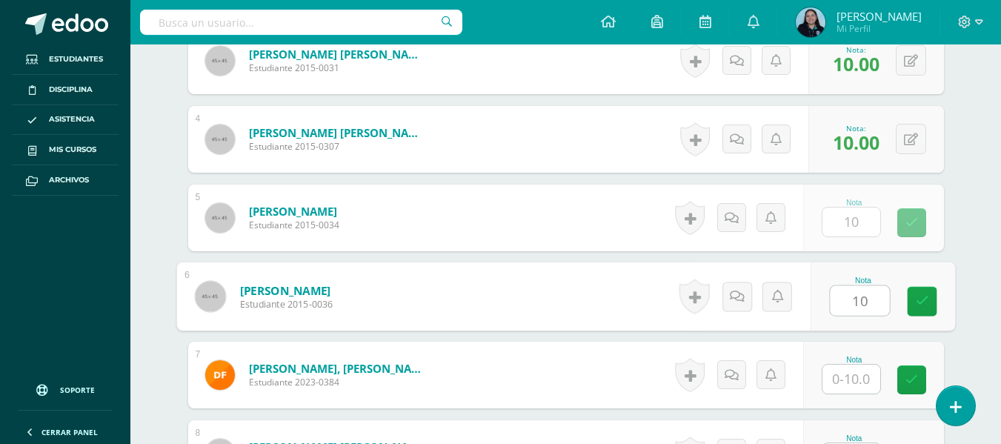
type input "10"
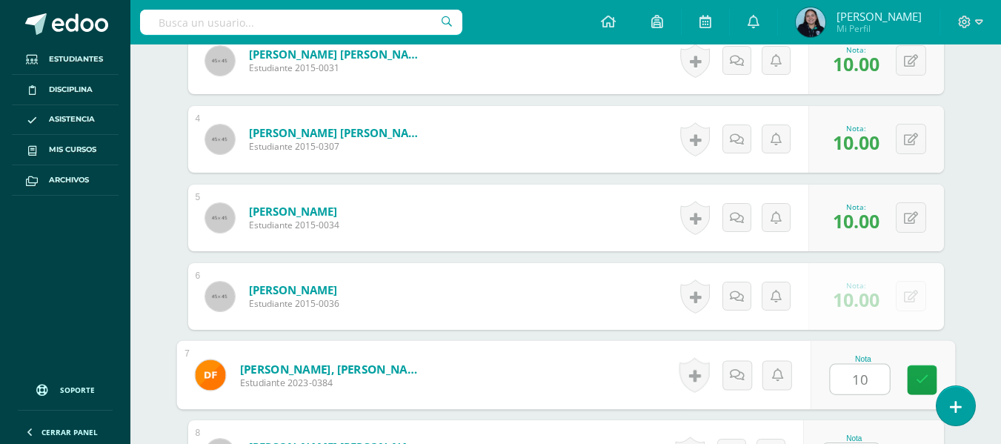
type input "10"
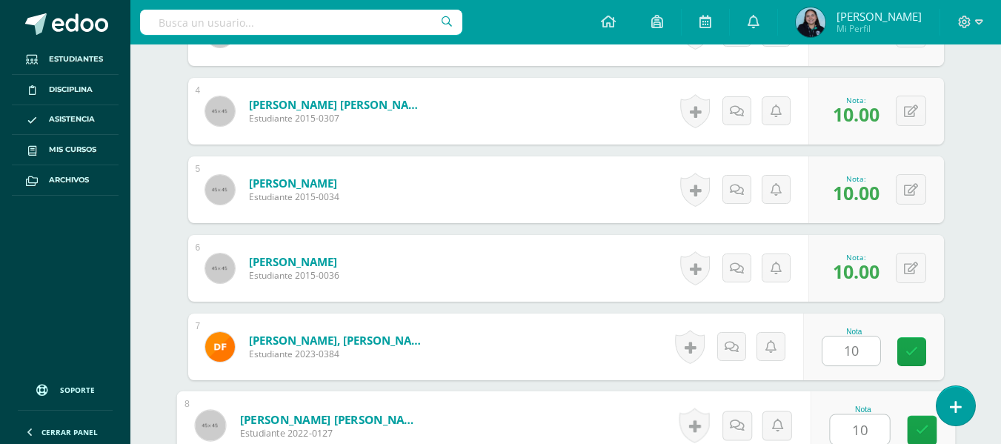
type input "10"
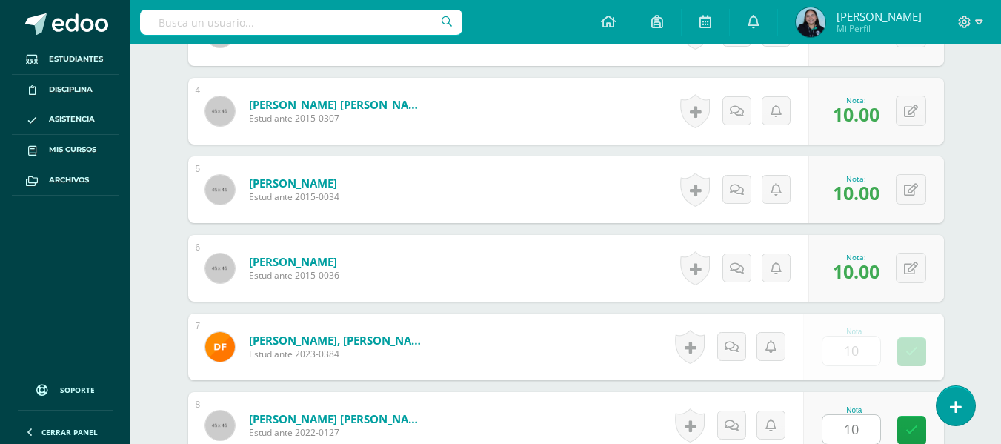
scroll to position [959, 0]
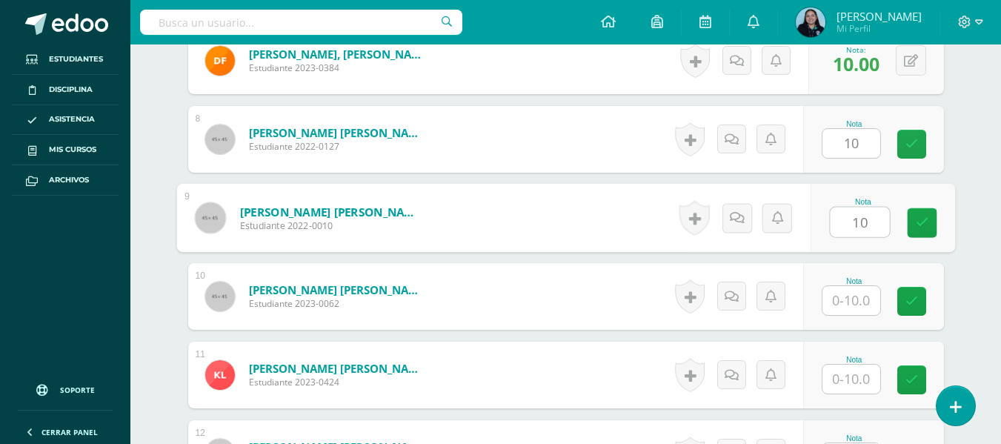
type input "10"
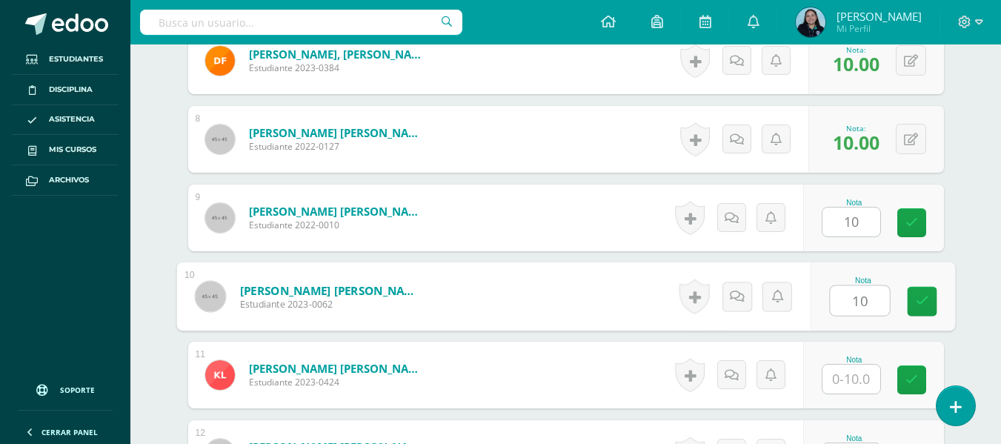
type input "10"
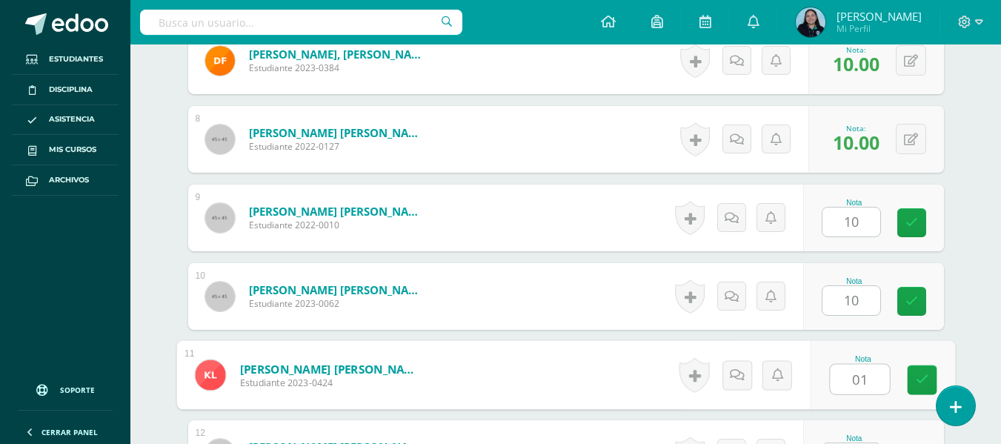
type input "01"
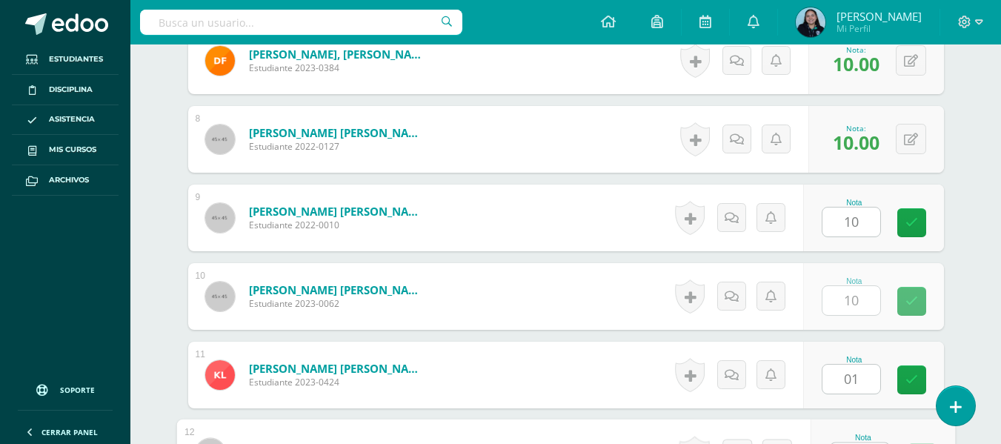
scroll to position [987, 0]
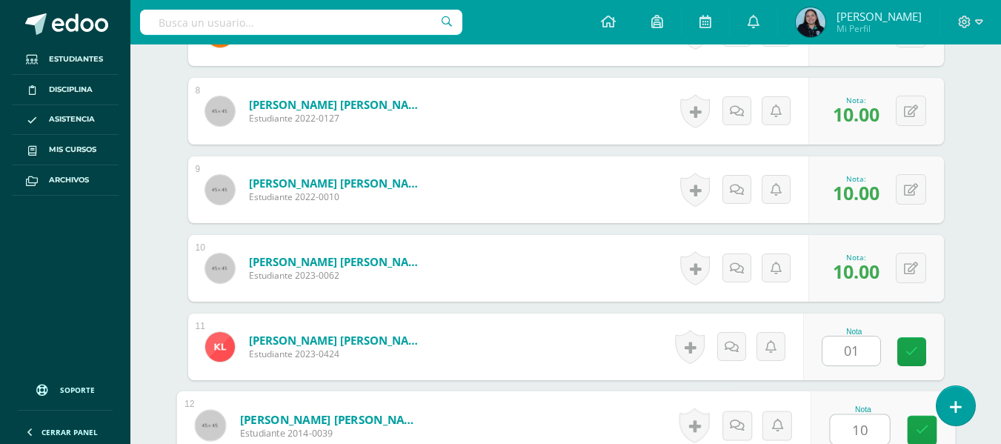
type input "1"
click at [911, 346] on button at bounding box center [911, 346] width 30 height 30
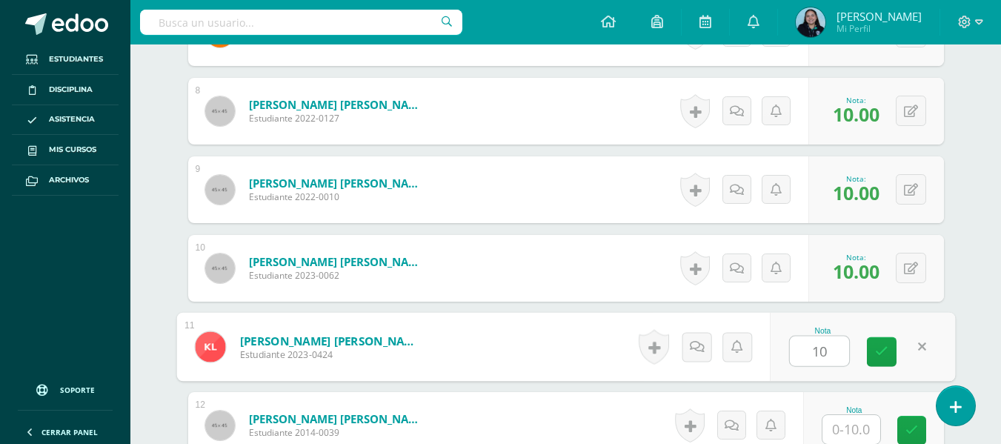
type input "10"
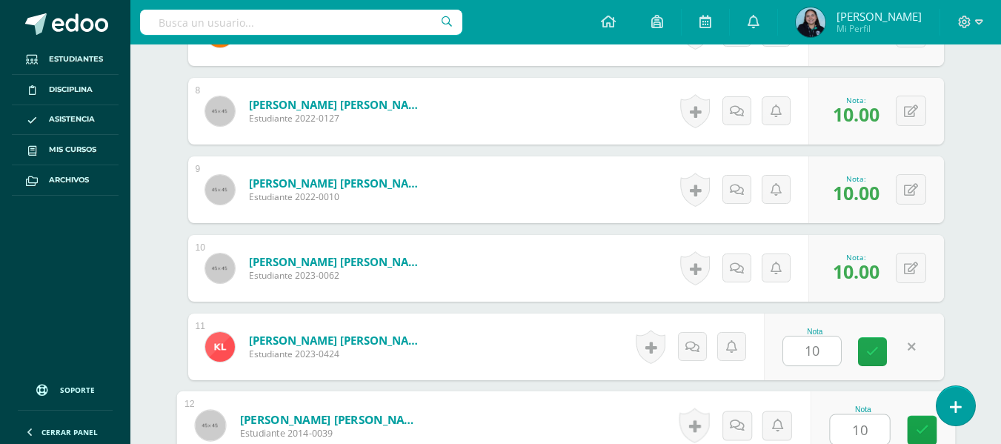
type input "10"
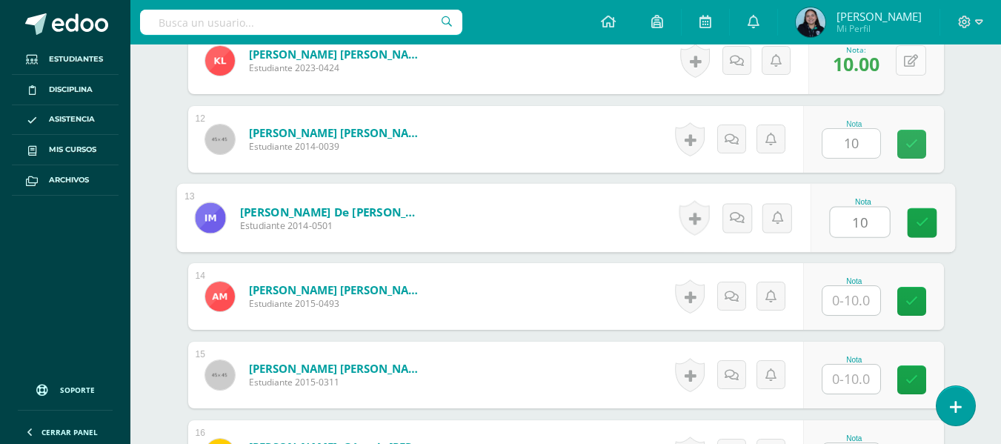
type input "10"
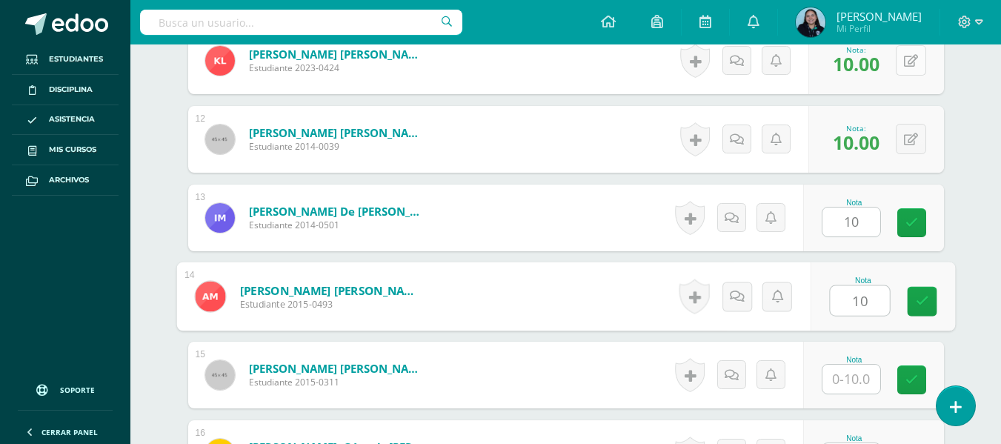
type input "10"
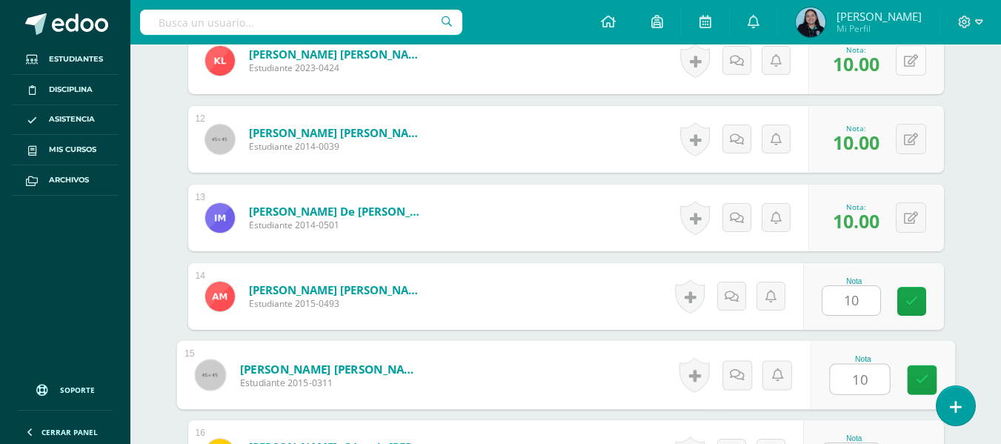
type input "10"
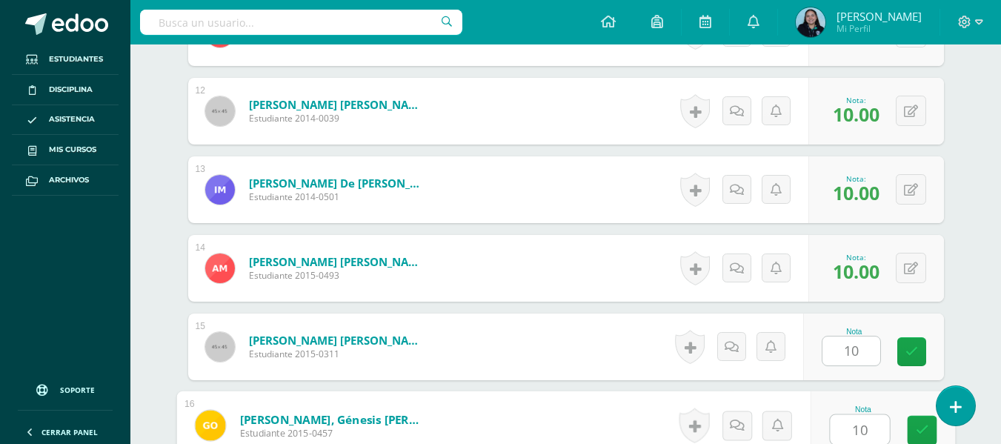
type input "10"
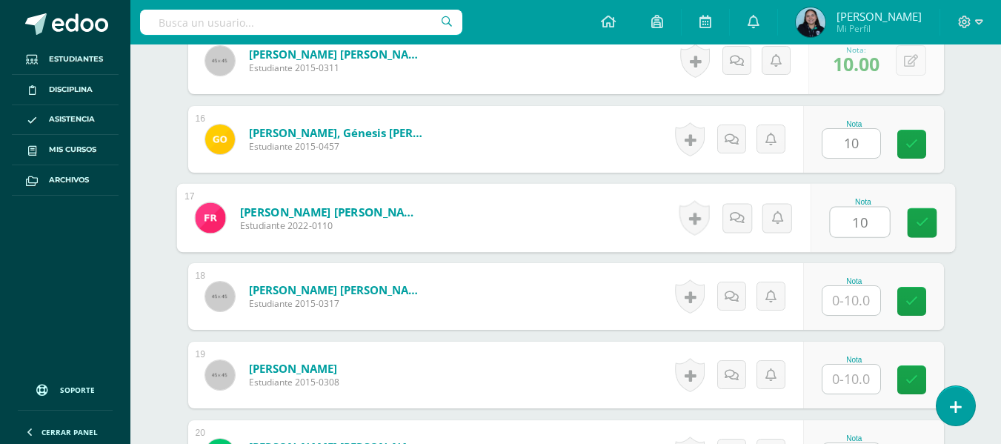
type input "10"
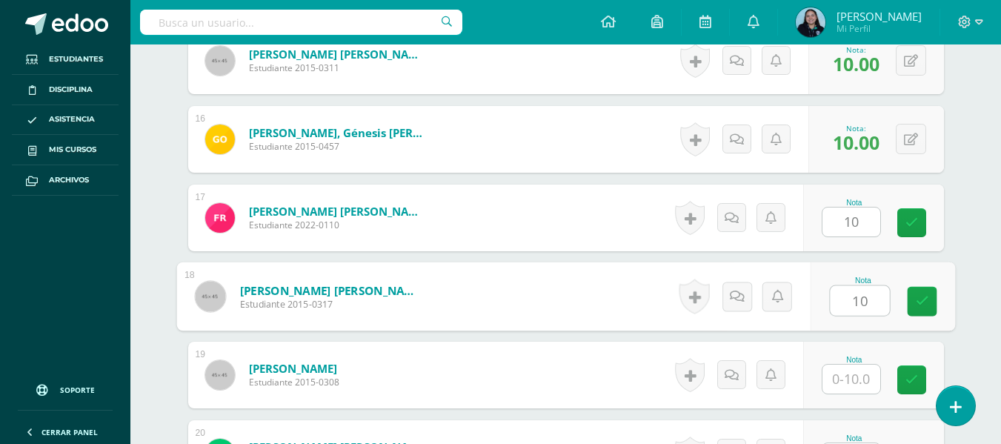
type input "10"
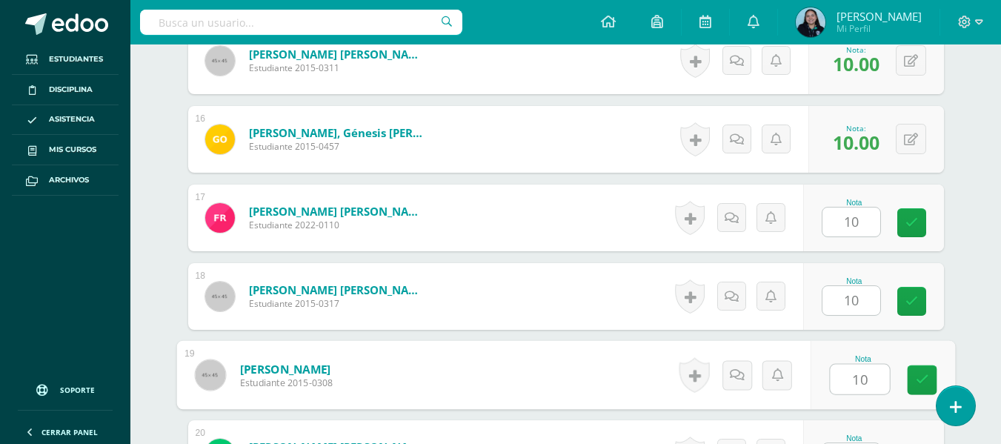
type input "10"
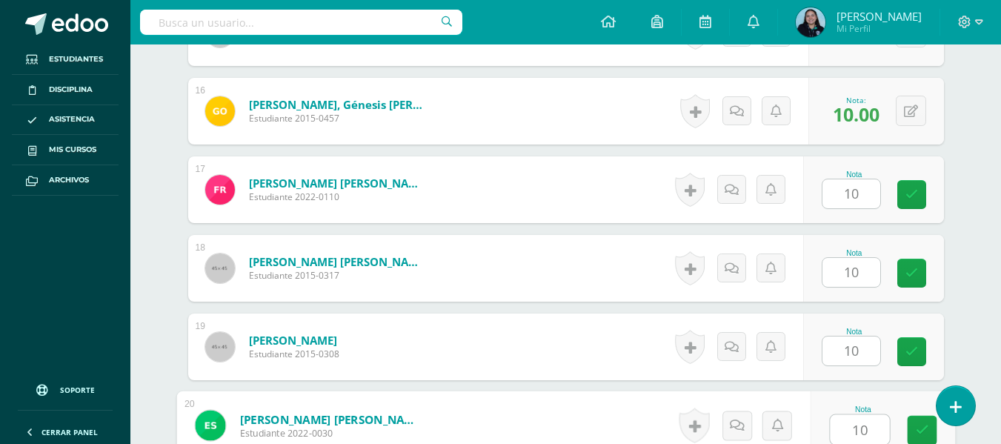
type input "10"
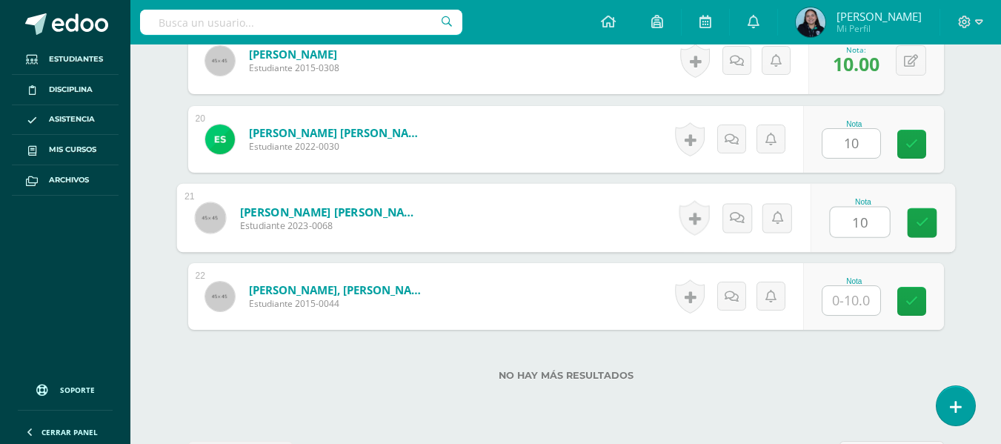
type input "10"
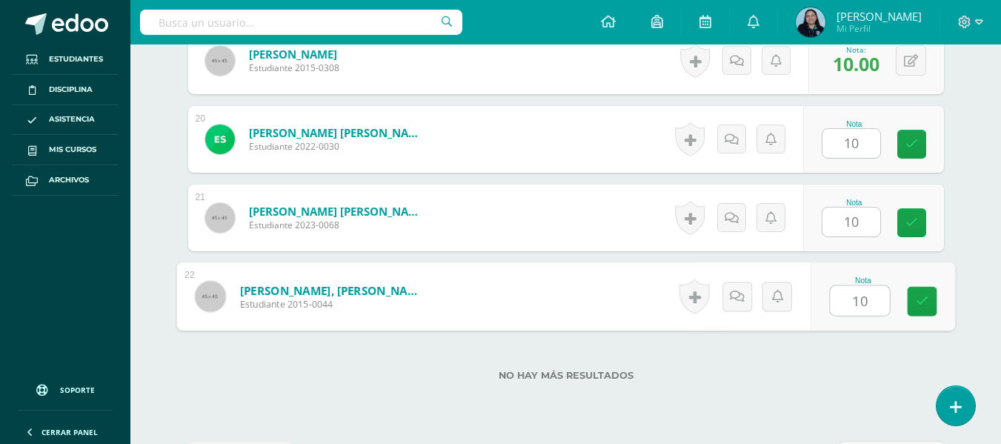
type input "10"
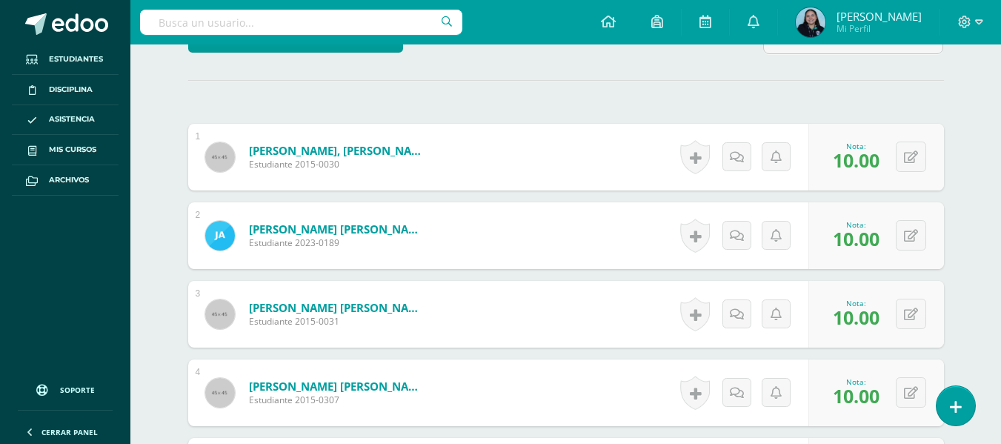
scroll to position [0, 0]
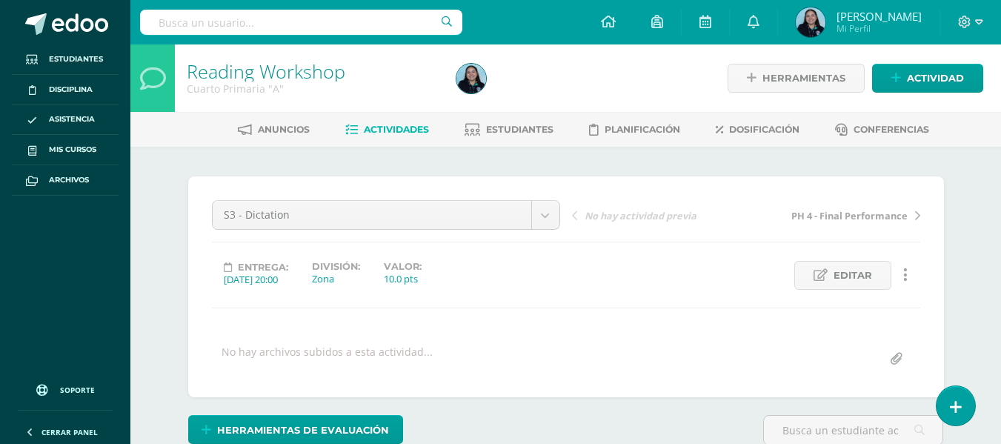
click at [402, 136] on link "Actividades" at bounding box center [387, 130] width 84 height 24
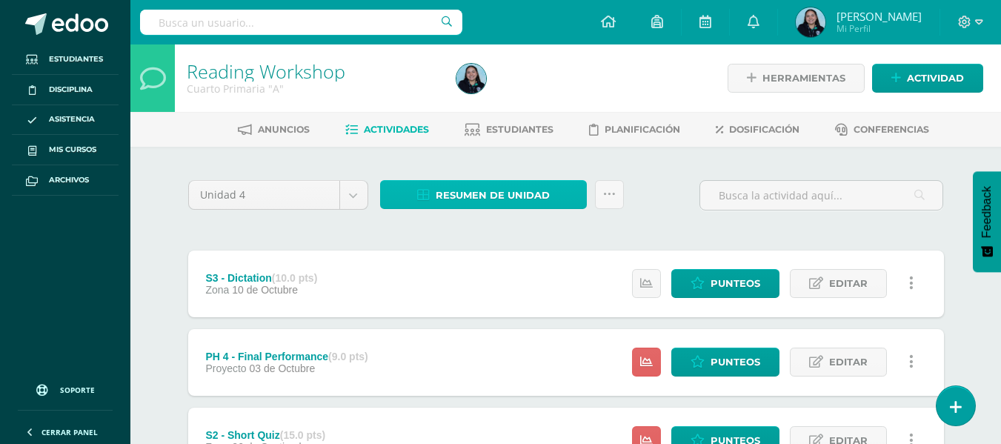
click at [446, 199] on span "Resumen de unidad" at bounding box center [493, 195] width 114 height 27
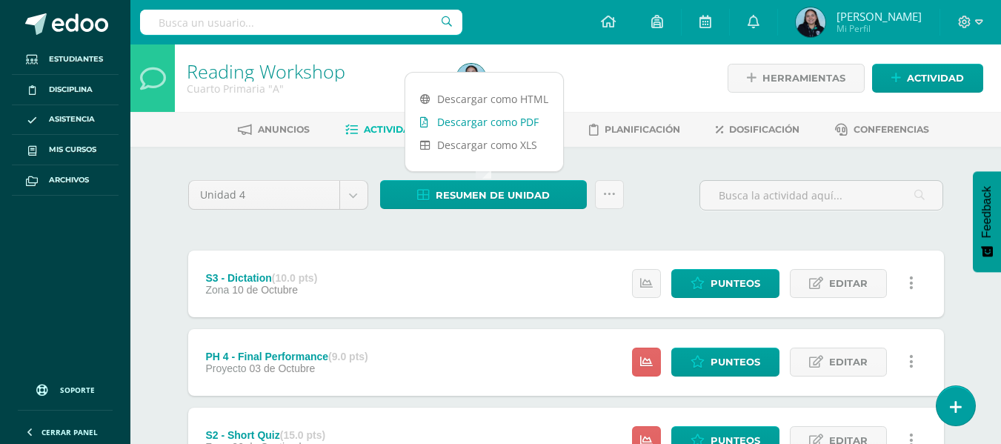
click at [497, 117] on link "Descargar como PDF" at bounding box center [484, 121] width 158 height 23
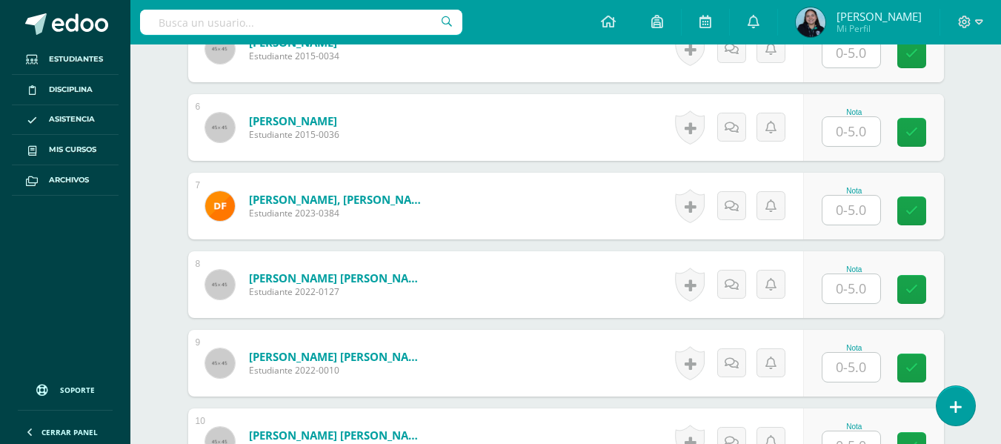
scroll to position [794, 0]
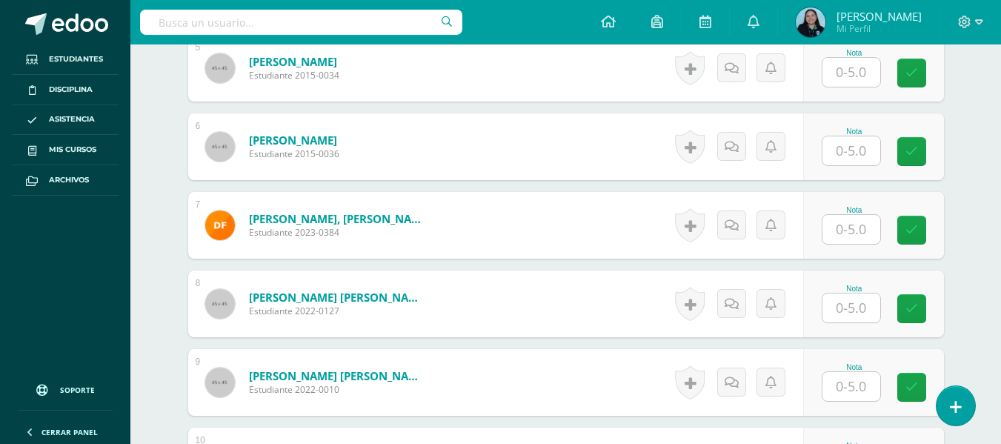
click at [840, 229] on input "text" at bounding box center [852, 229] width 58 height 29
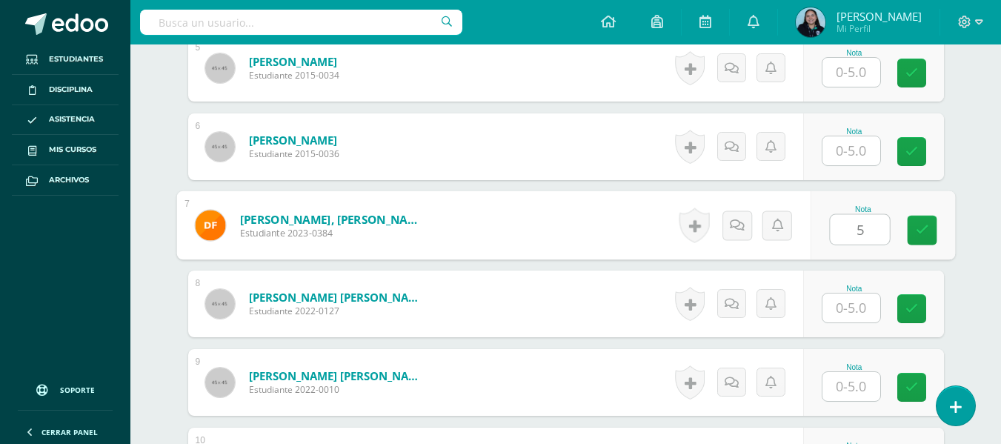
type input "5"
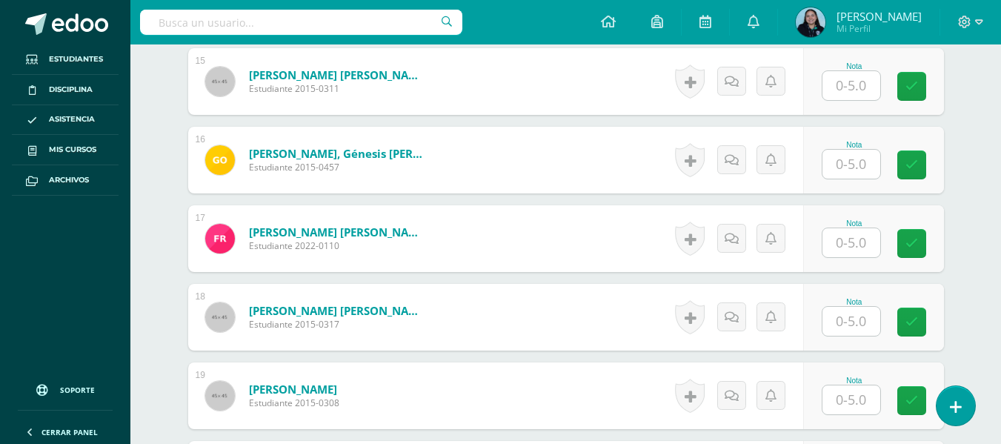
scroll to position [1567, 0]
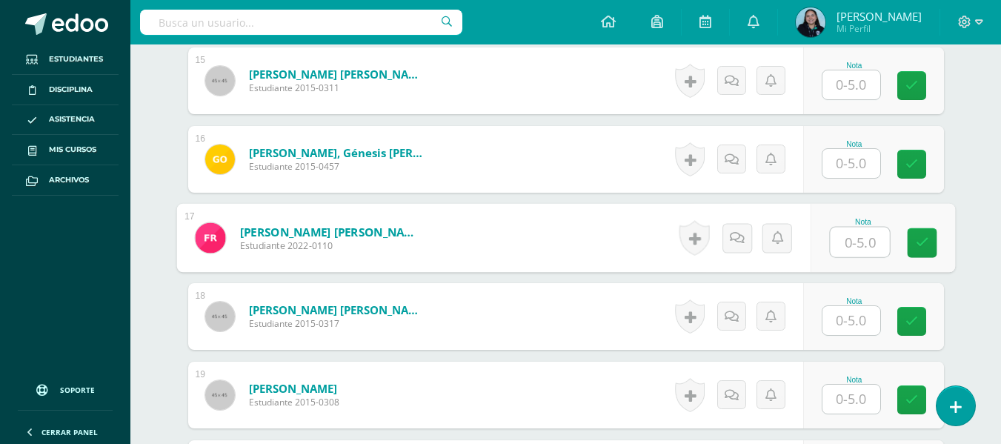
click at [843, 248] on input "text" at bounding box center [859, 243] width 59 height 30
type input "5"
click at [857, 312] on input "text" at bounding box center [852, 320] width 58 height 29
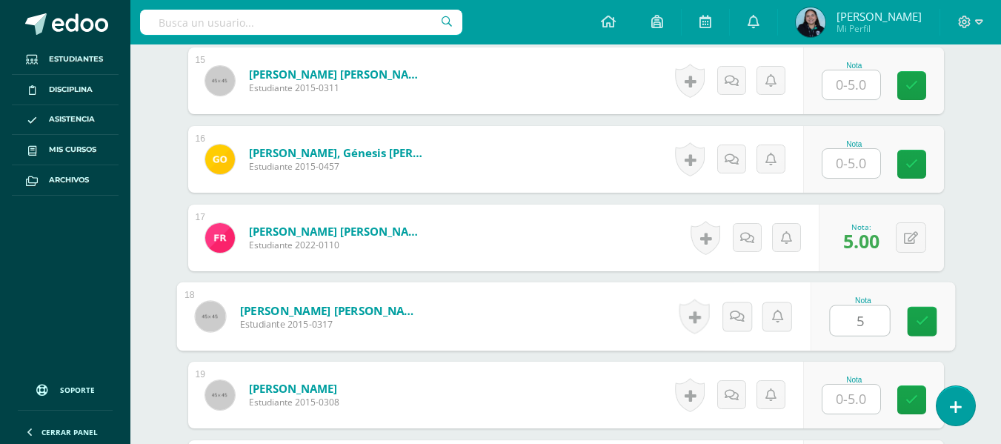
type input "5"
click at [866, 388] on input "text" at bounding box center [852, 399] width 58 height 29
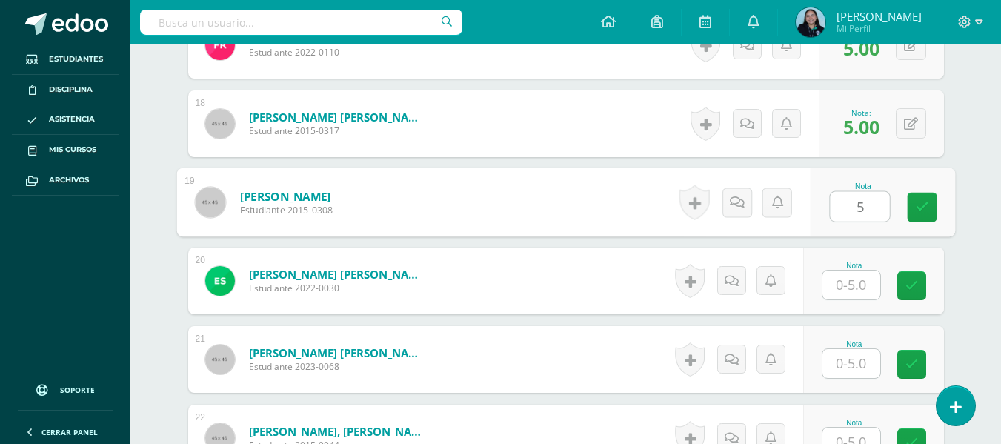
scroll to position [1957, 0]
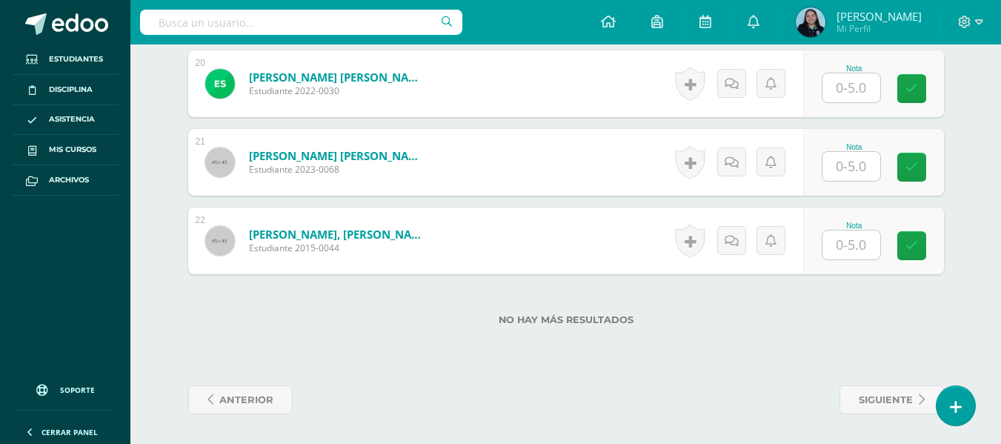
type input "5"
click at [858, 242] on input "text" at bounding box center [859, 245] width 59 height 30
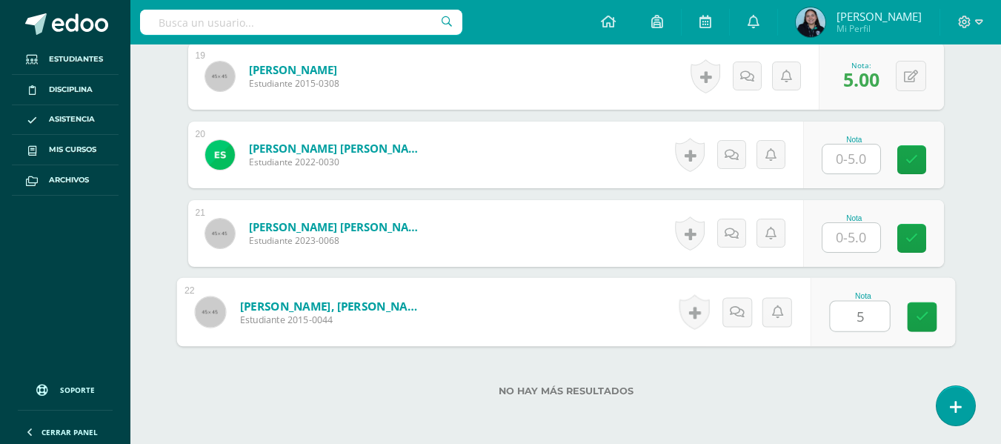
scroll to position [1885, 0]
type input "5"
click at [838, 351] on div "No hay más resultados" at bounding box center [566, 380] width 756 height 69
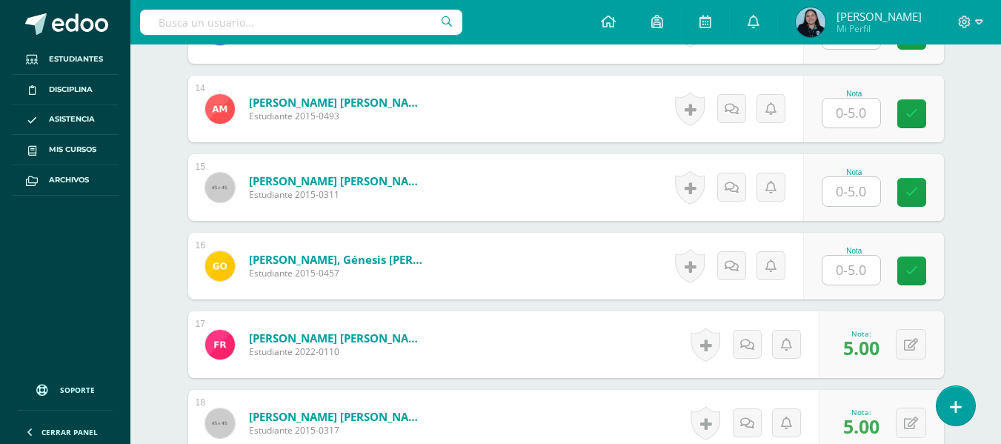
scroll to position [1458, 0]
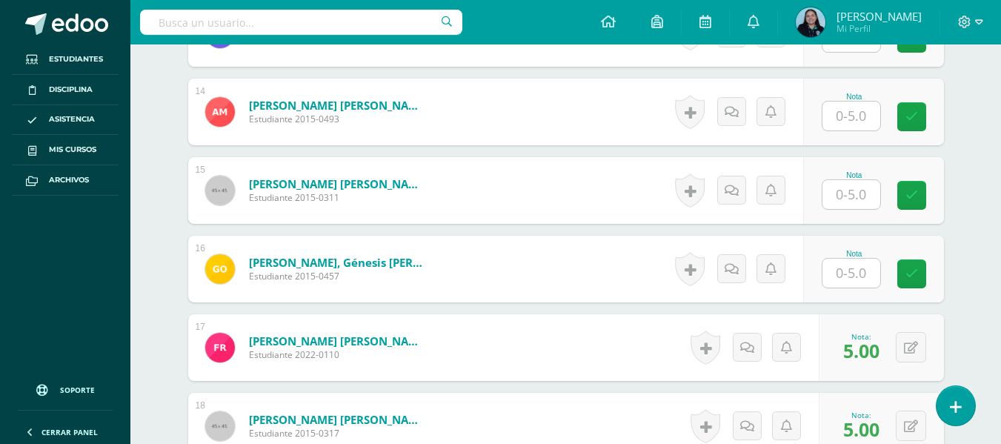
click at [862, 262] on input "text" at bounding box center [852, 273] width 58 height 29
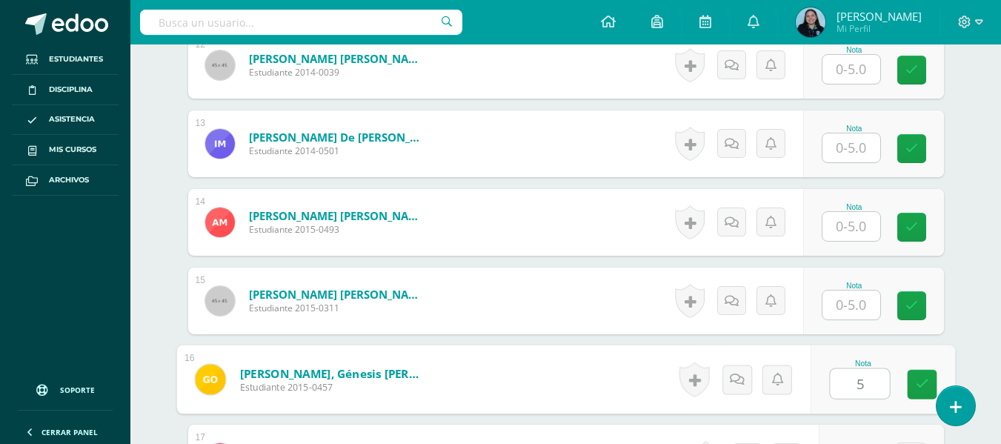
scroll to position [1345, 0]
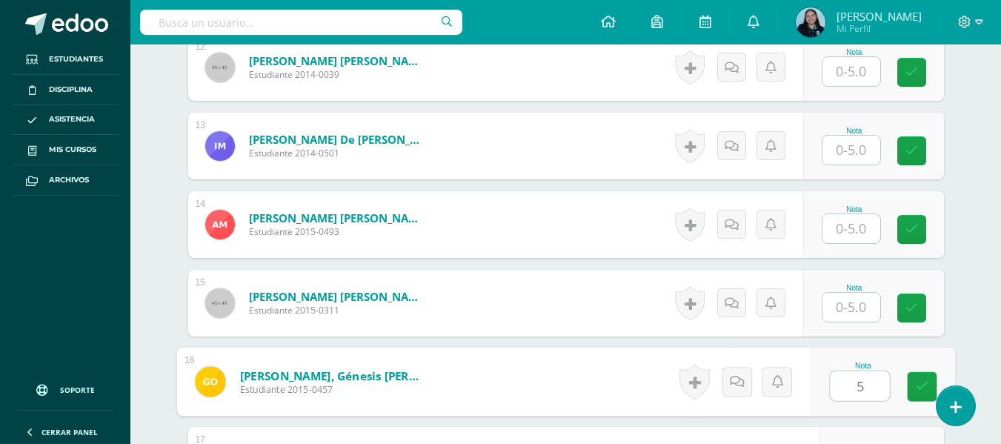
type input "5"
click at [852, 221] on input "text" at bounding box center [852, 228] width 58 height 29
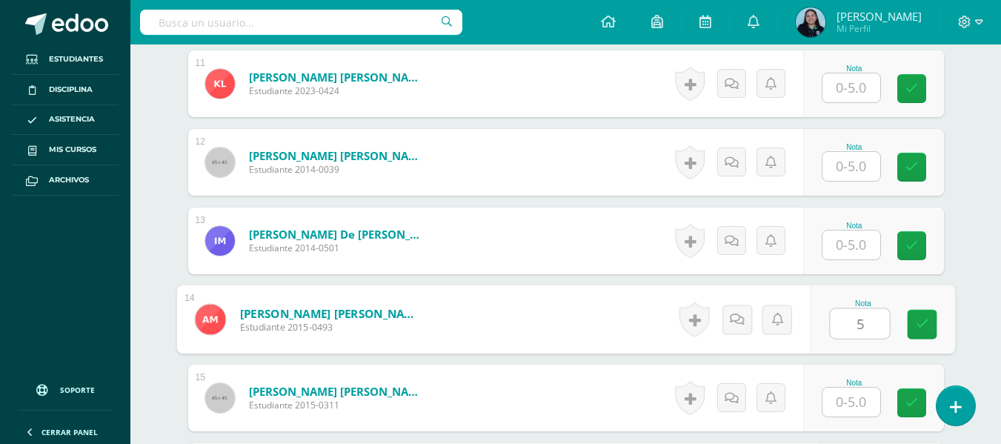
scroll to position [1240, 0]
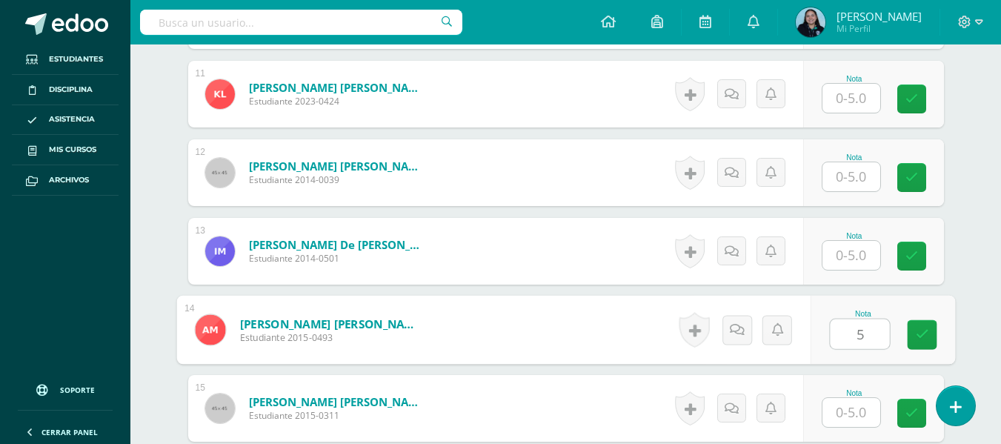
type input "5"
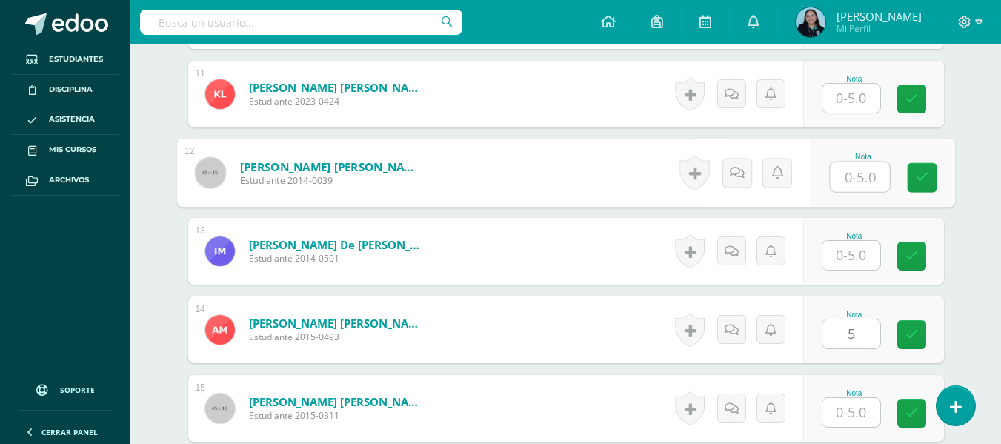
click at [847, 182] on input "text" at bounding box center [859, 177] width 59 height 30
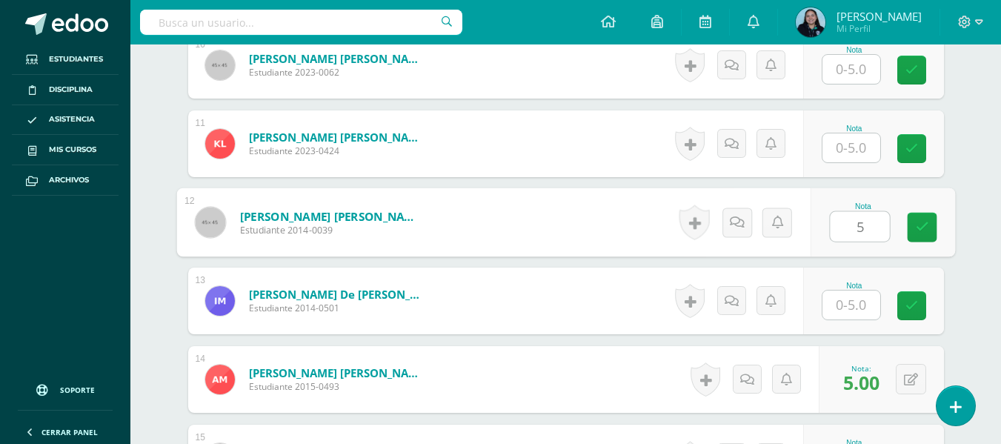
scroll to position [1189, 0]
type input "5"
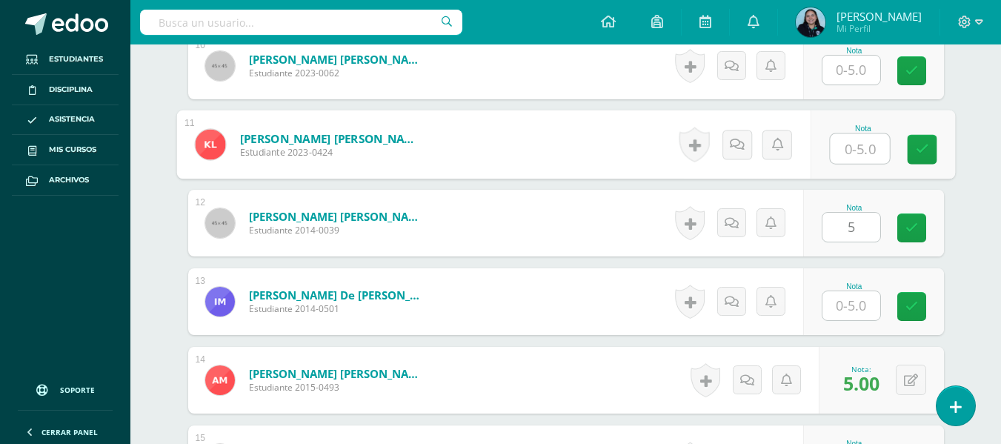
click at [848, 152] on input "text" at bounding box center [859, 149] width 59 height 30
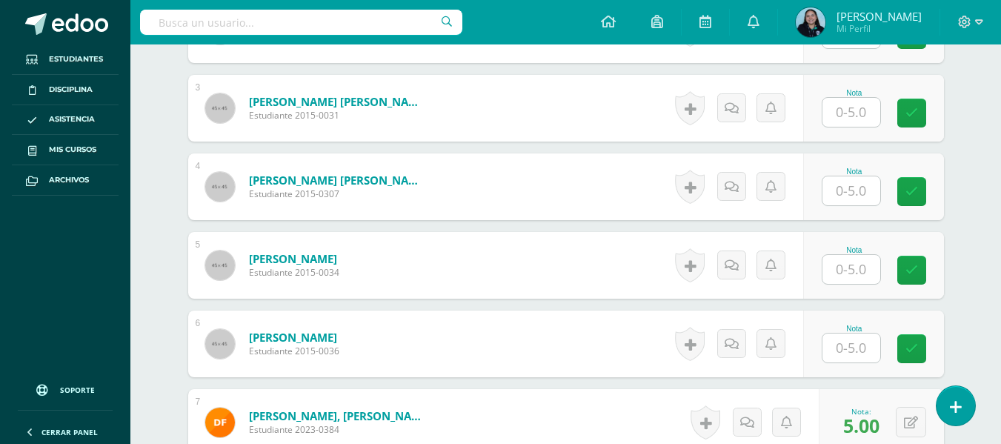
scroll to position [594, 0]
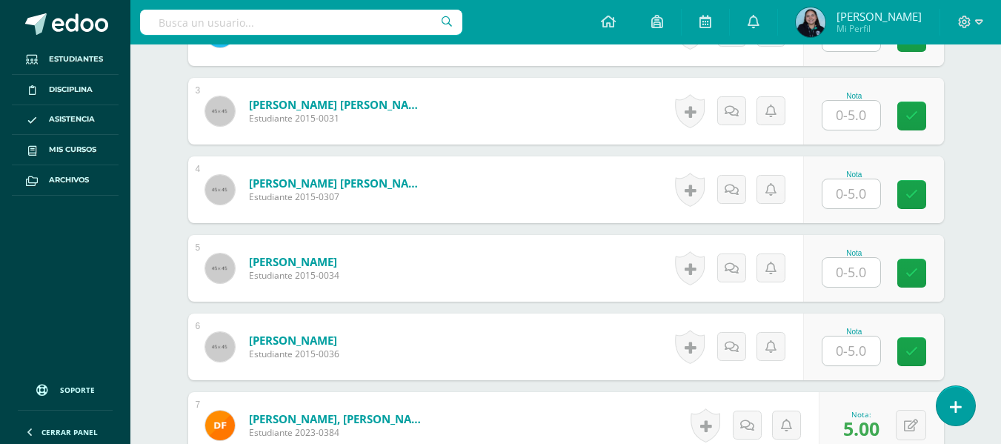
type input "5"
click at [858, 182] on input "text" at bounding box center [859, 194] width 59 height 30
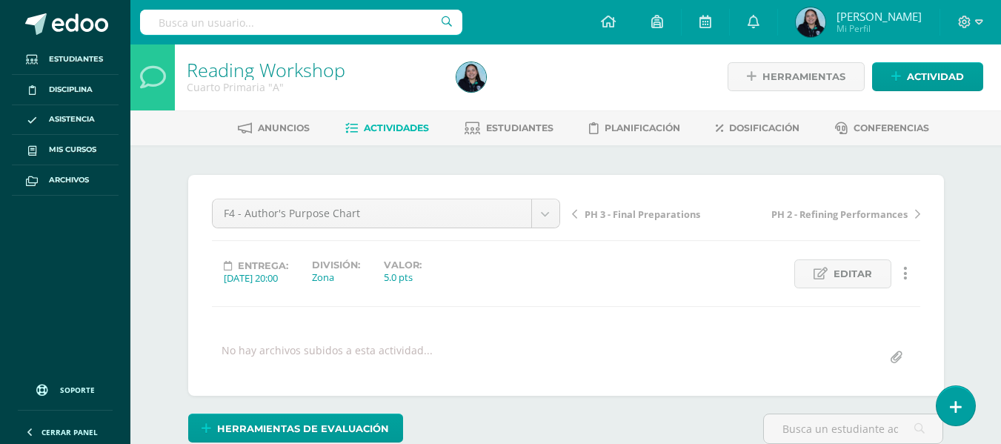
scroll to position [0, 0]
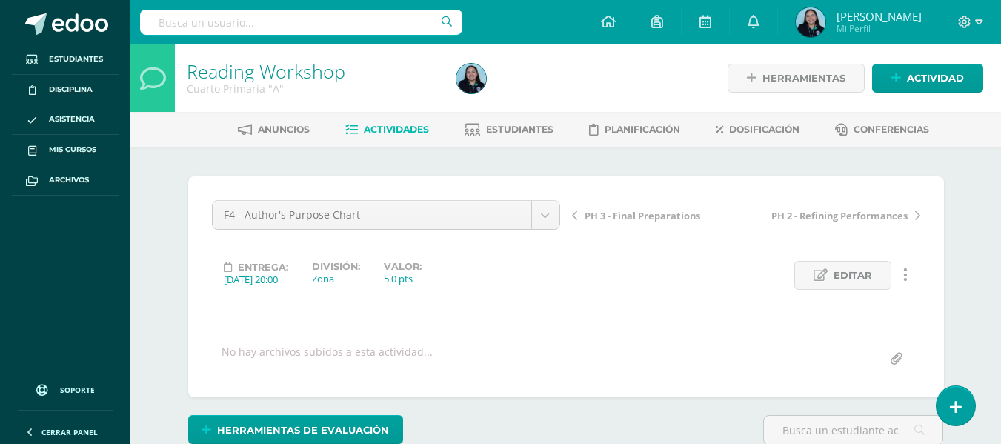
type input "5"
